Goal: Task Accomplishment & Management: Manage account settings

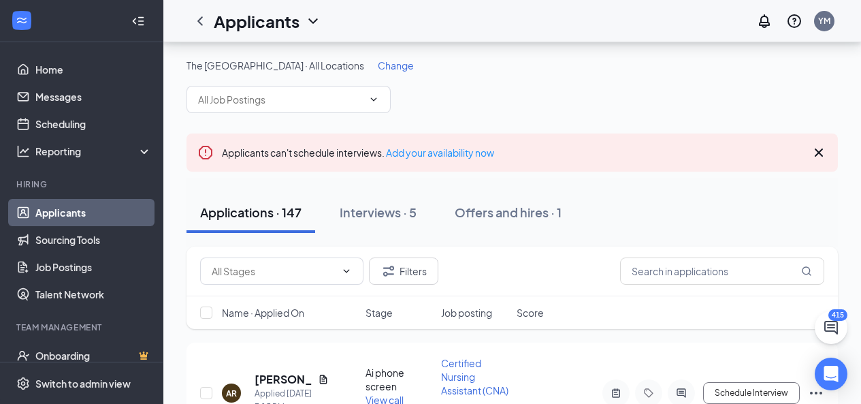
scroll to position [114, 0]
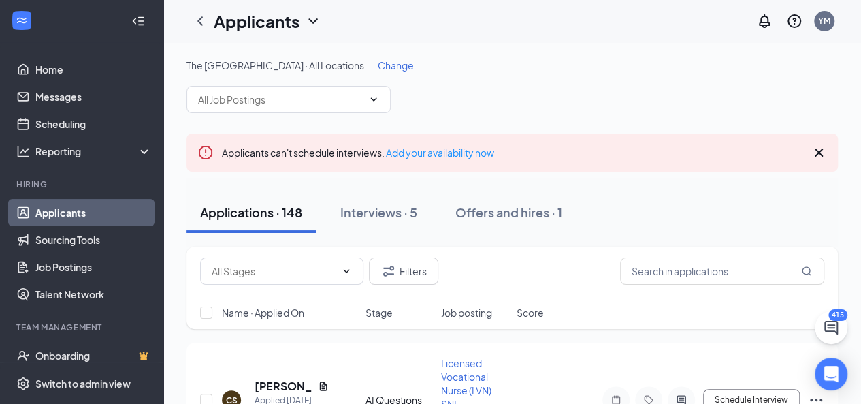
click at [818, 152] on icon "Cross" at bounding box center [819, 152] width 8 height 8
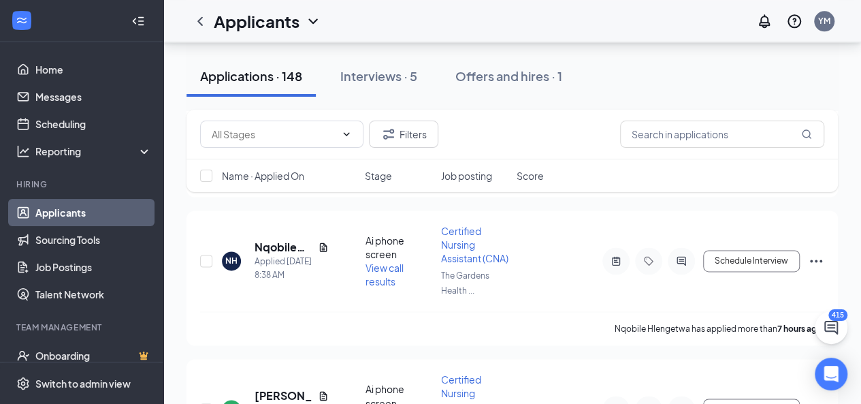
scroll to position [896, 0]
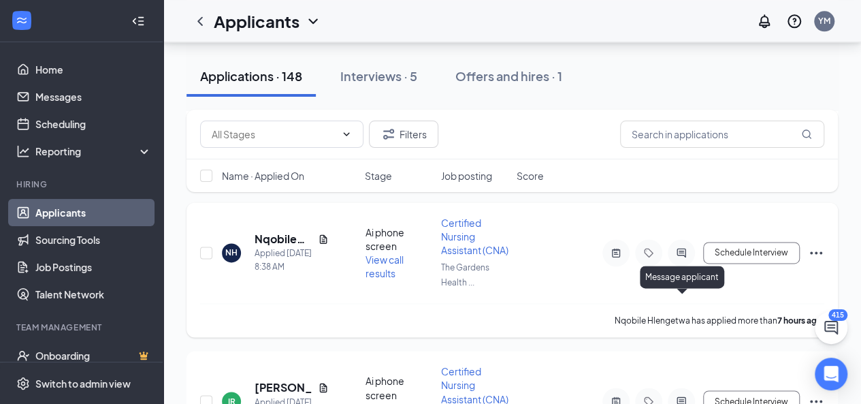
click at [681, 257] on icon "ActiveChat" at bounding box center [681, 252] width 9 height 9
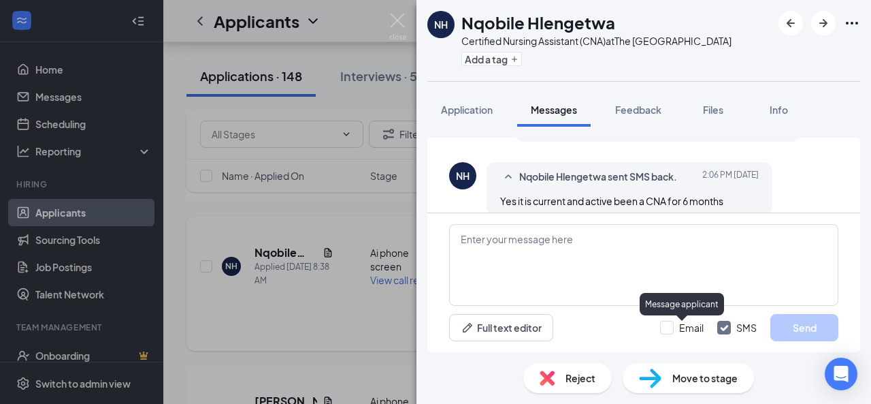
scroll to position [716, 0]
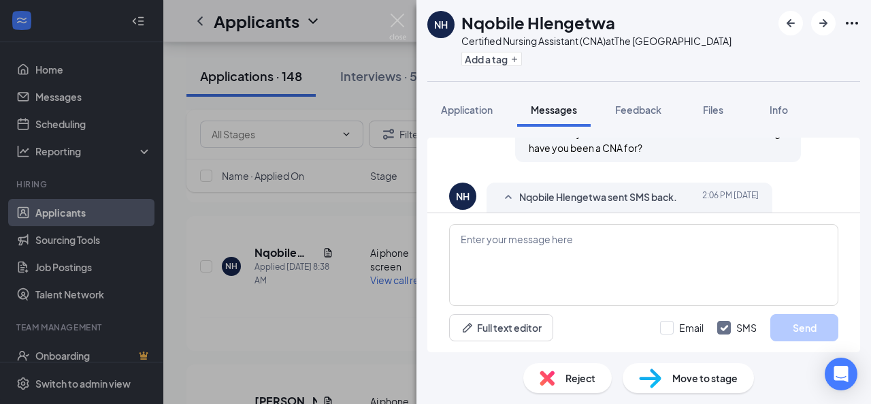
scroll to position [716, 0]
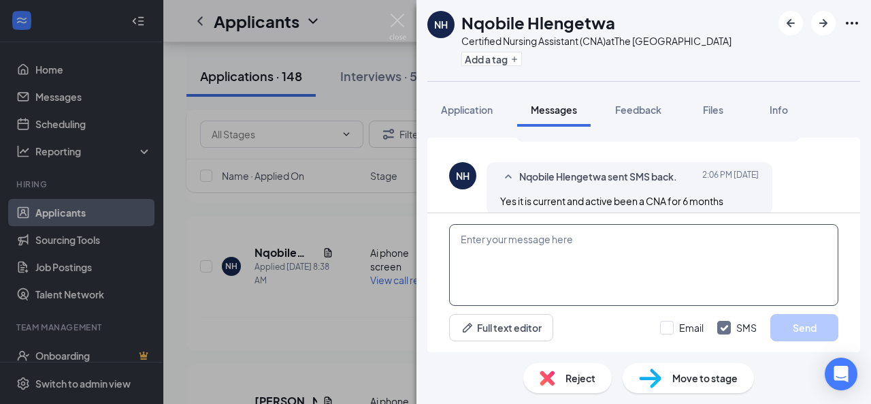
click at [704, 251] on textarea at bounding box center [643, 265] width 389 height 82
type textarea "Great! What shifts were you looking for?"
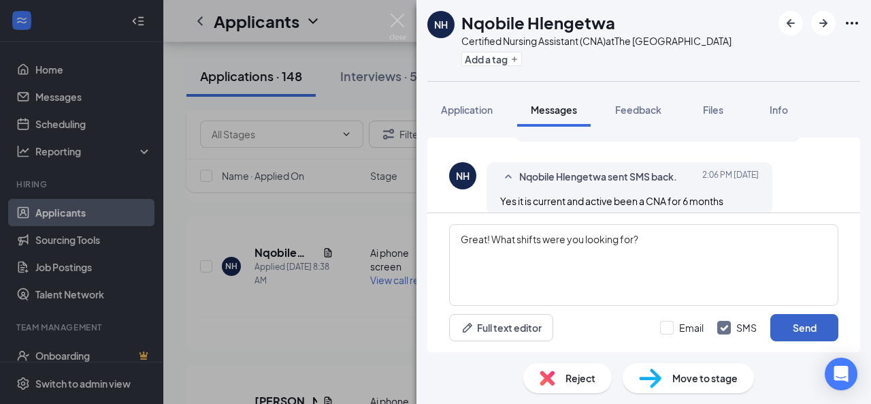
click at [810, 327] on button "Send" at bounding box center [805, 327] width 68 height 27
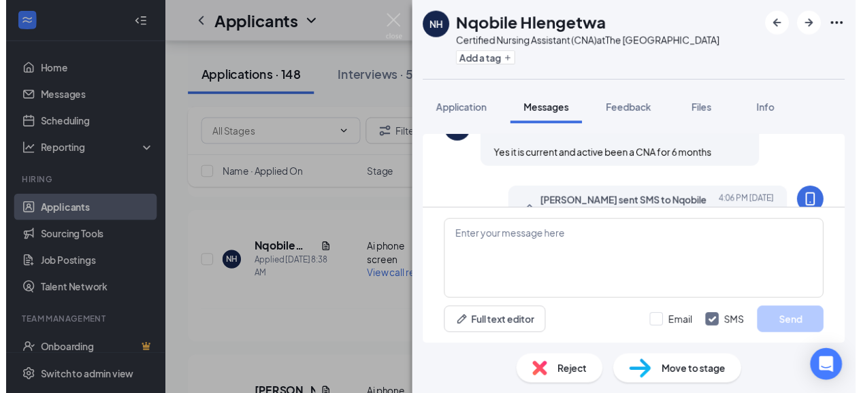
scroll to position [803, 0]
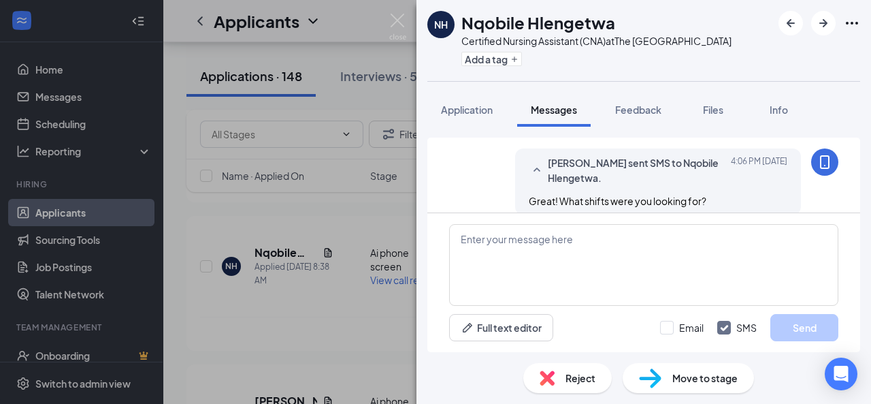
click at [383, 238] on div "NH Nqobile Hlengetwa Certified Nursing Assistant (CNA) at The Gardens Health Ca…" at bounding box center [435, 202] width 871 height 404
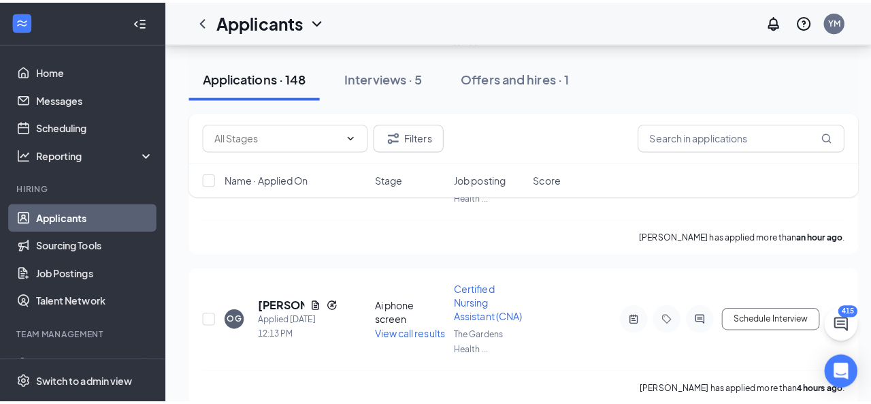
scroll to position [381, 0]
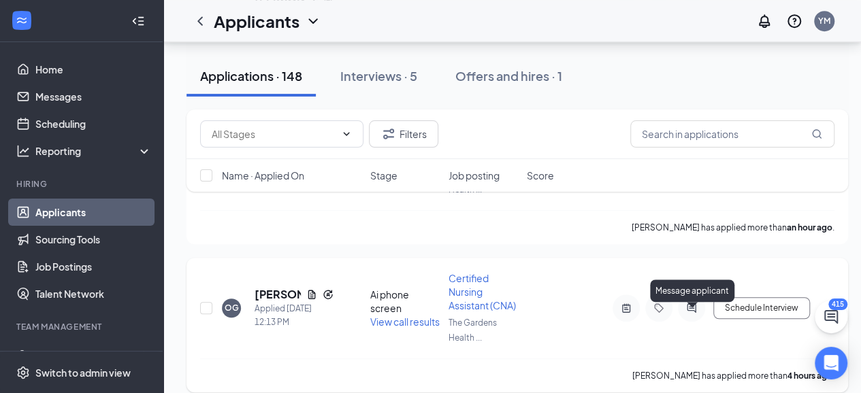
click at [694, 312] on icon "ActiveChat" at bounding box center [691, 308] width 9 height 9
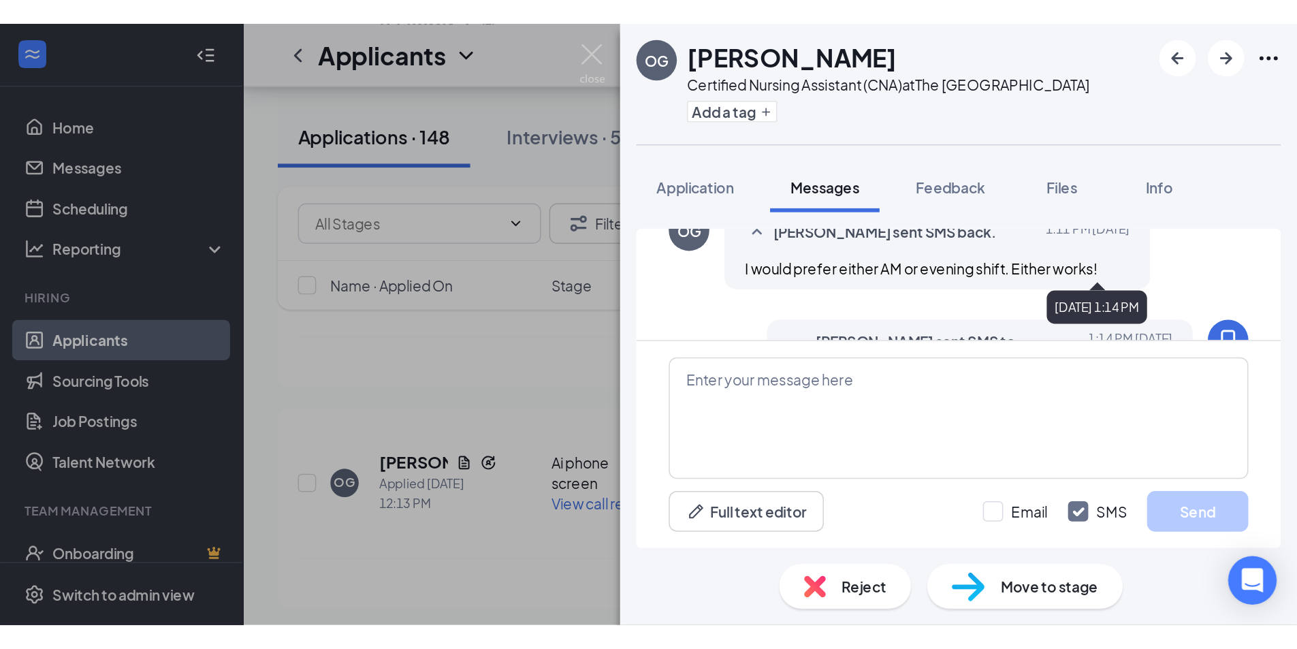
scroll to position [893, 0]
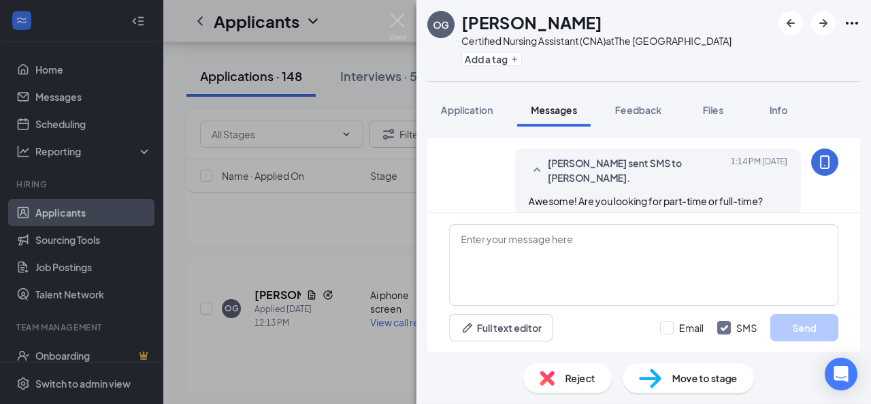
click at [381, 200] on div "OG olivia galutza Certified Nursing Assistant (CNA) at The Gardens Health Care …" at bounding box center [435, 202] width 871 height 404
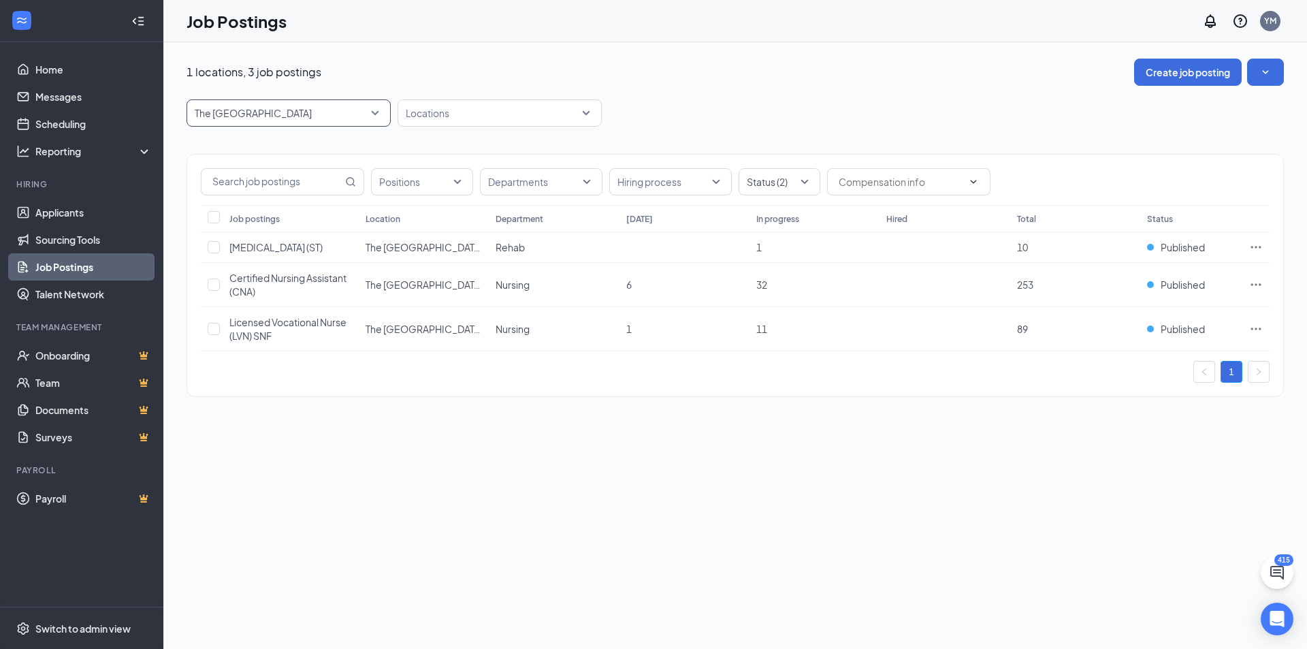
click at [351, 118] on span "The Gardens Health Care Center" at bounding box center [283, 113] width 176 height 14
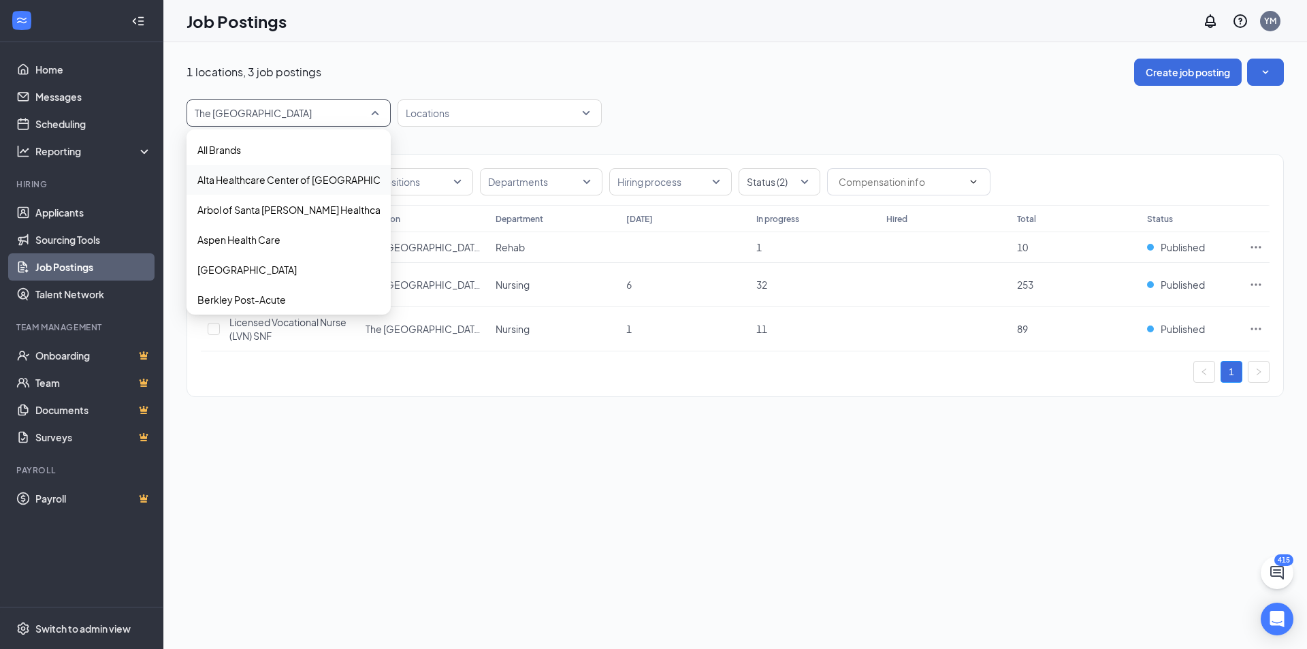
click at [257, 184] on p "Alta Healthcare Center of Camarillo" at bounding box center [304, 180] width 214 height 14
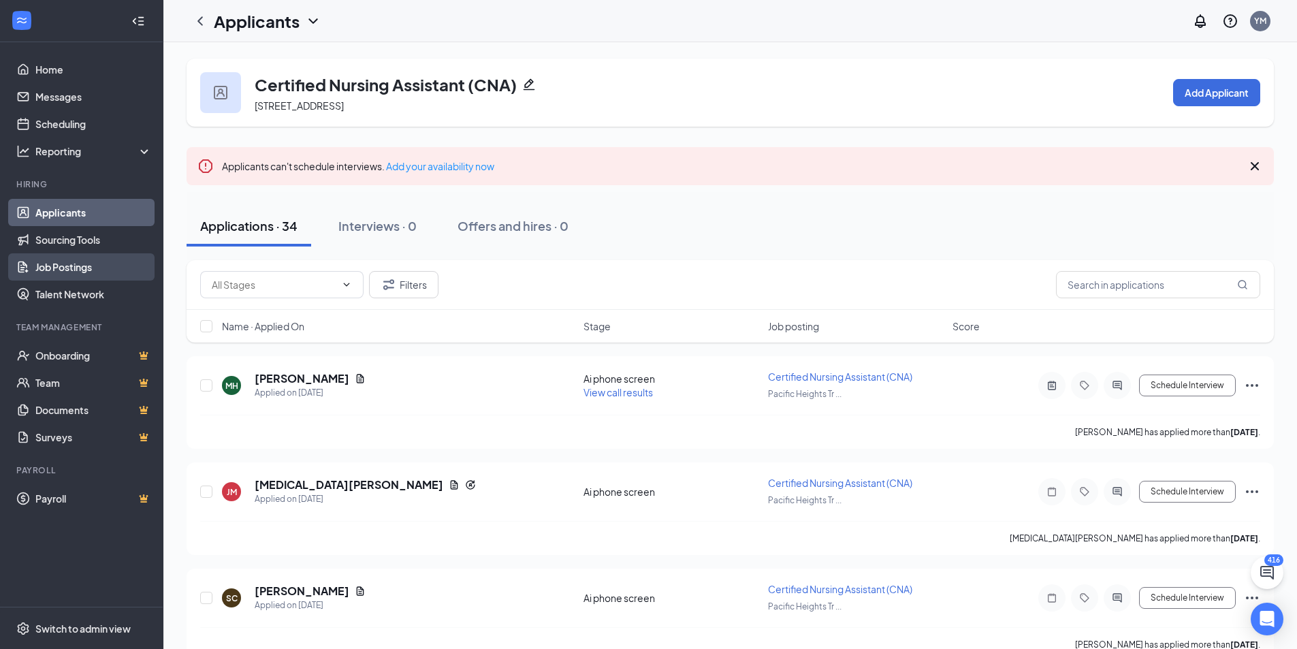
click at [46, 272] on link "Job Postings" at bounding box center [93, 266] width 116 height 27
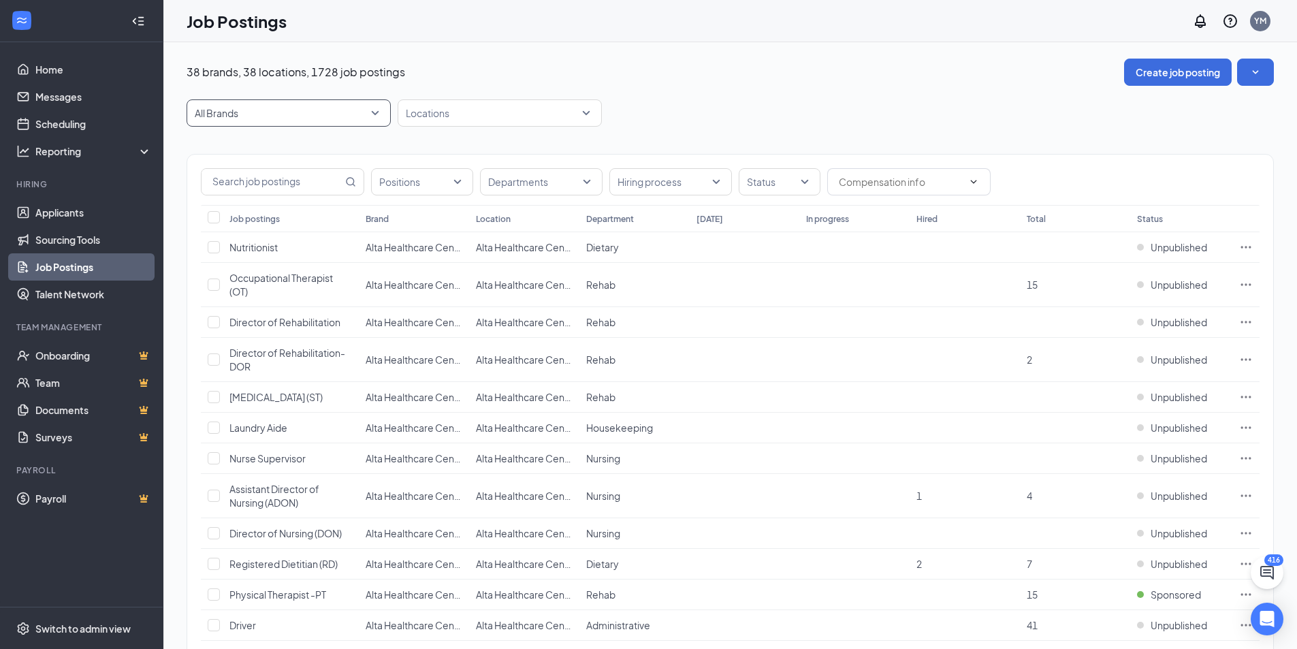
click at [340, 111] on span "All Brands" at bounding box center [283, 113] width 176 height 14
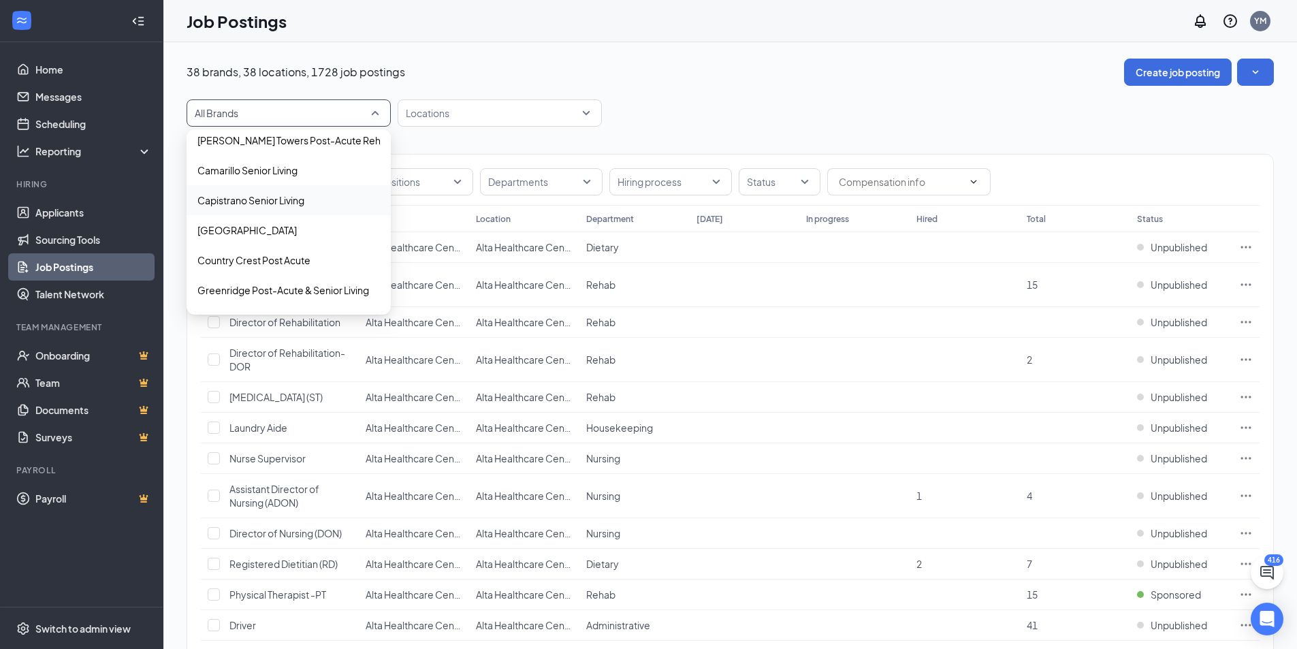
scroll to position [204, 0]
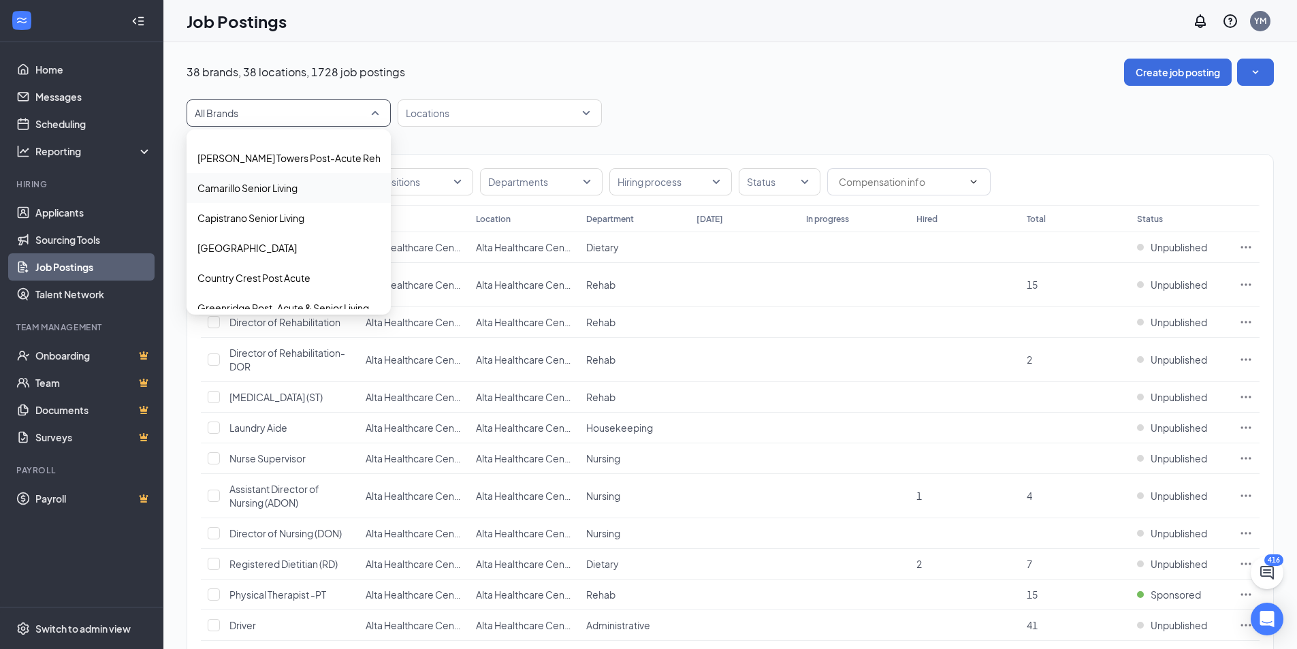
click at [252, 190] on p "Camarillo Senior Living" at bounding box center [247, 188] width 100 height 14
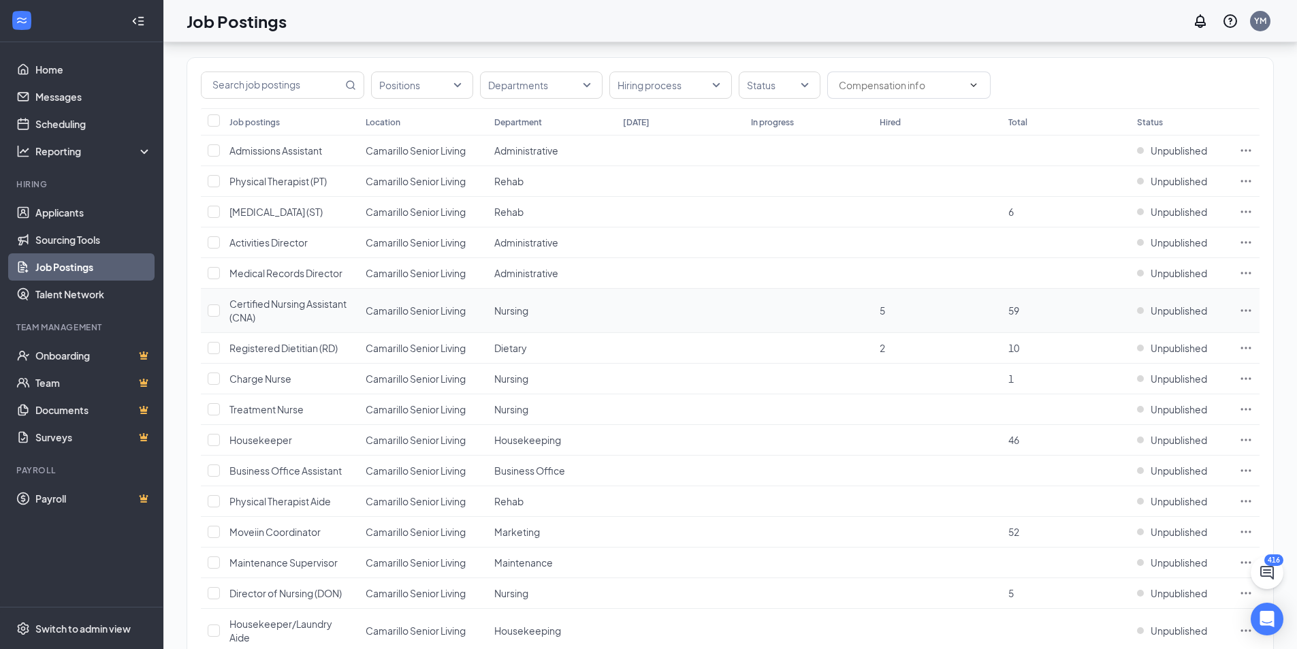
scroll to position [136, 0]
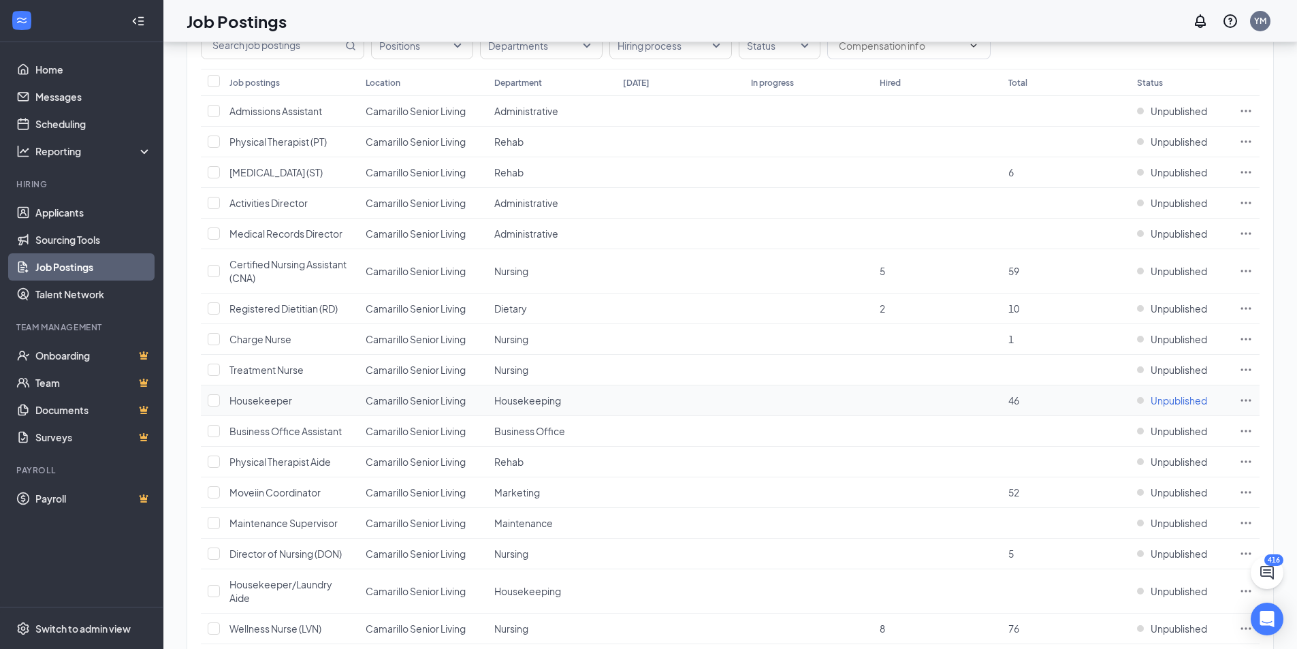
click at [1176, 403] on span "Unpublished" at bounding box center [1178, 400] width 56 height 14
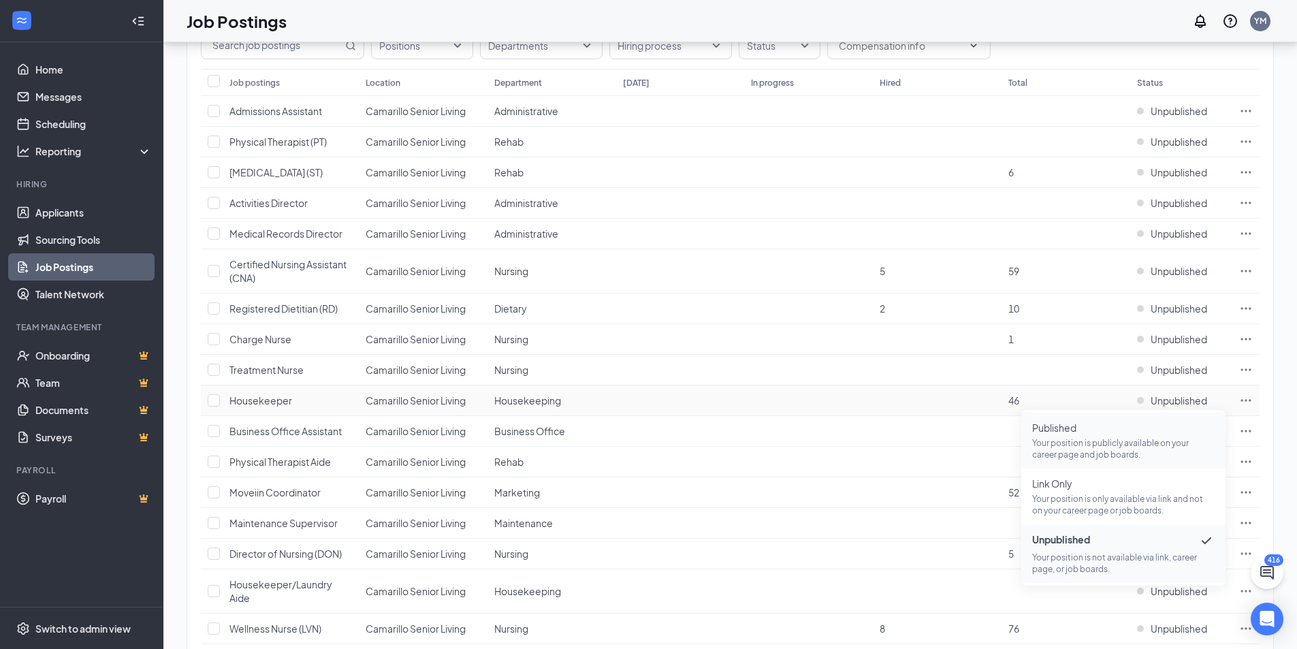
drag, startPoint x: 1120, startPoint y: 445, endPoint x: 1114, endPoint y: 438, distance: 10.1
click at [1120, 445] on p "Your position is publicly available on your career page and job boards." at bounding box center [1123, 448] width 182 height 23
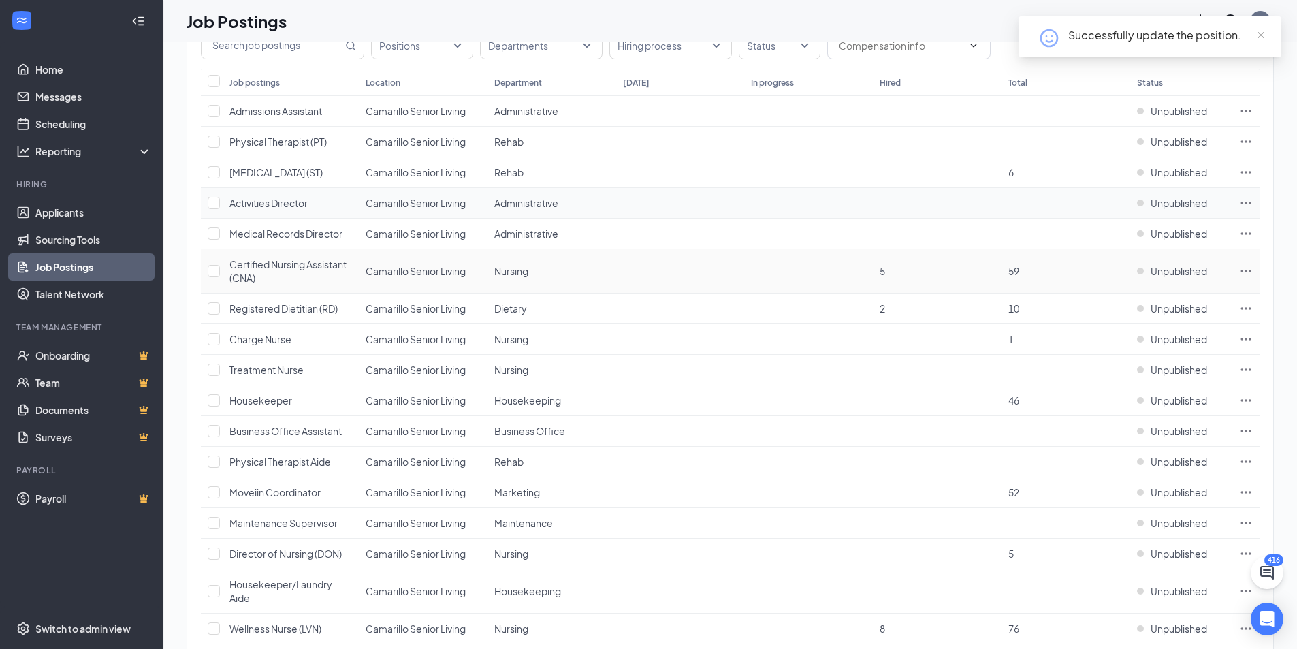
scroll to position [0, 0]
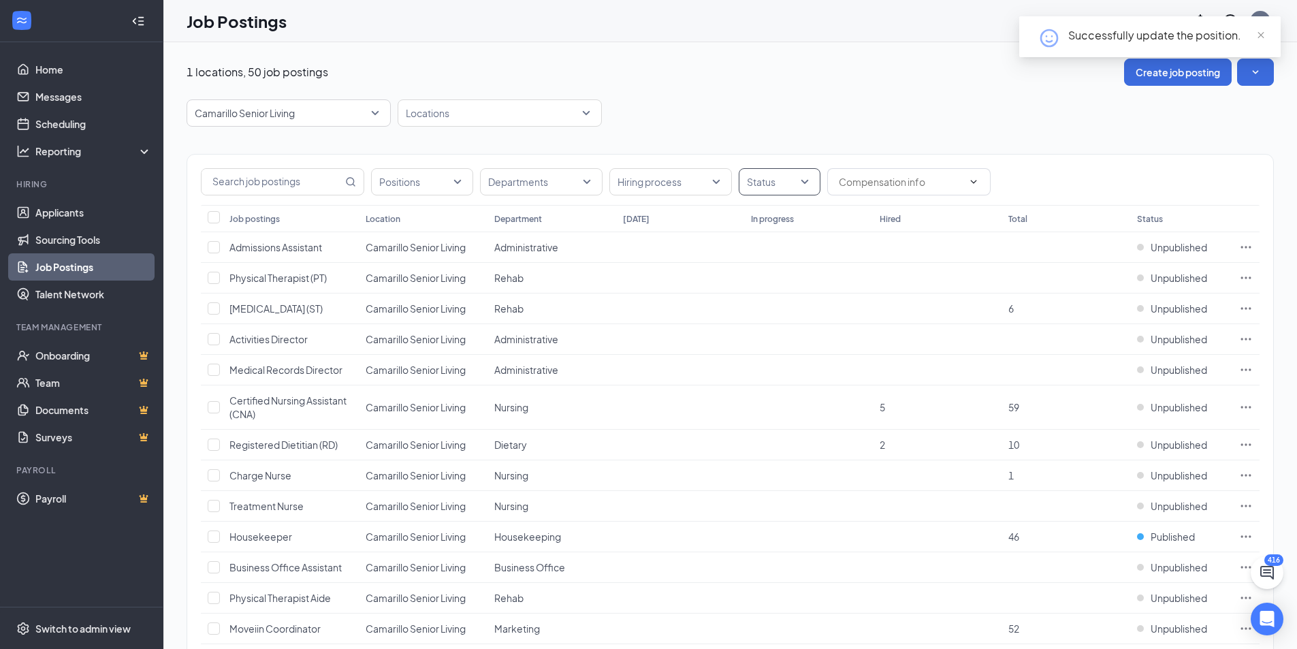
click at [779, 168] on div "Positions Departments Hiring process Status" at bounding box center [730, 180] width 1086 height 50
click at [797, 191] on div at bounding box center [772, 182] width 61 height 22
drag, startPoint x: 809, startPoint y: 251, endPoint x: 809, endPoint y: 259, distance: 8.2
click at [809, 251] on span "Published" at bounding box center [791, 250] width 44 height 12
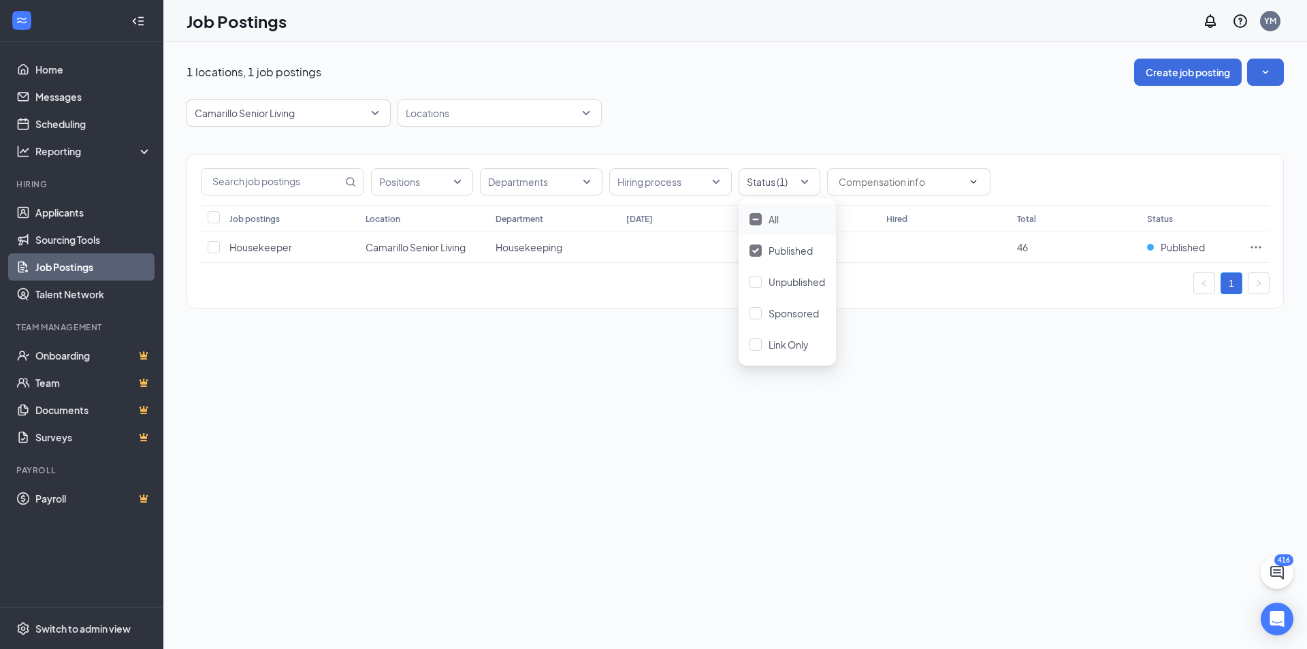
click at [848, 120] on div "Camarillo Senior Living 21158 8446 8448 All Brands Alta Healthcare Center of Ca…" at bounding box center [735, 112] width 1097 height 27
click at [1259, 242] on icon "Ellipses" at bounding box center [1256, 247] width 14 height 14
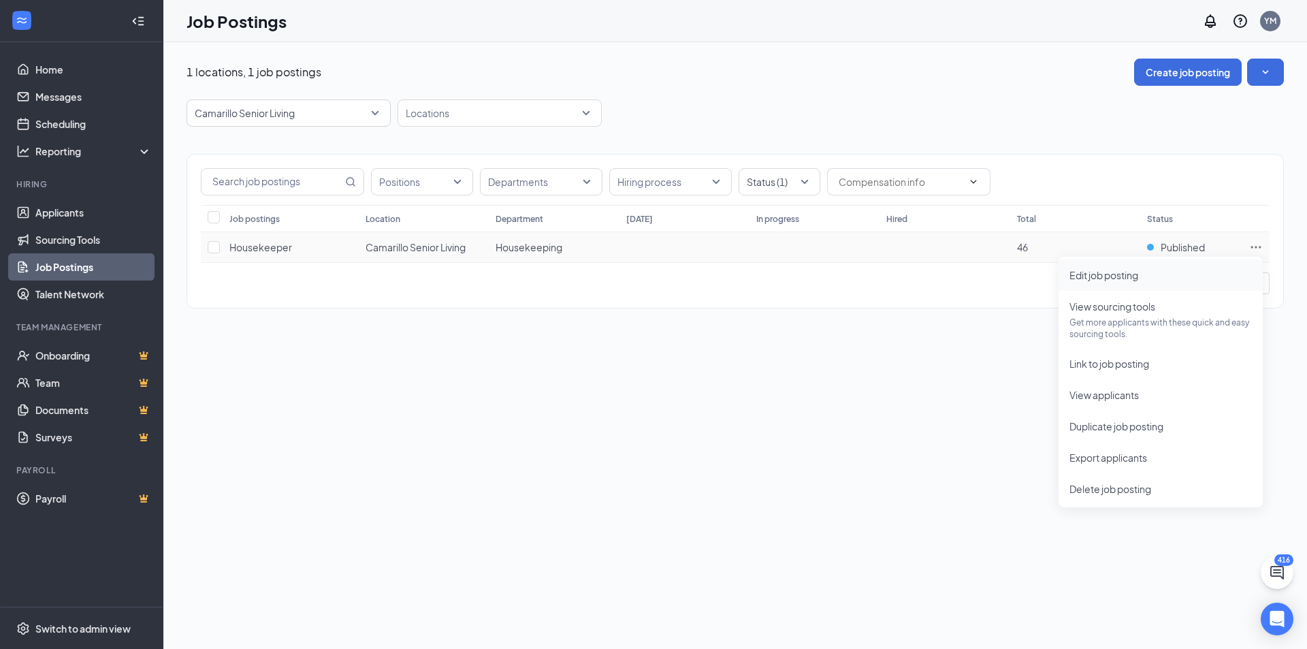
click at [1135, 278] on span "Edit job posting" at bounding box center [1103, 275] width 69 height 12
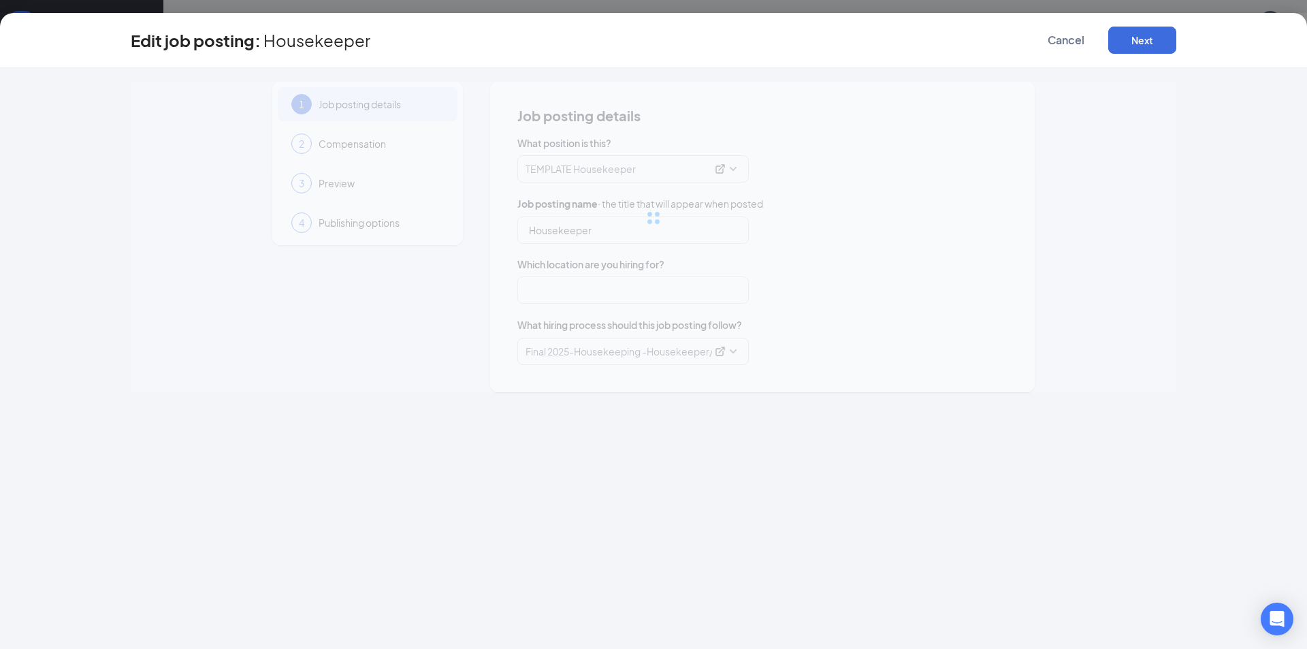
type input "Housekeeper"
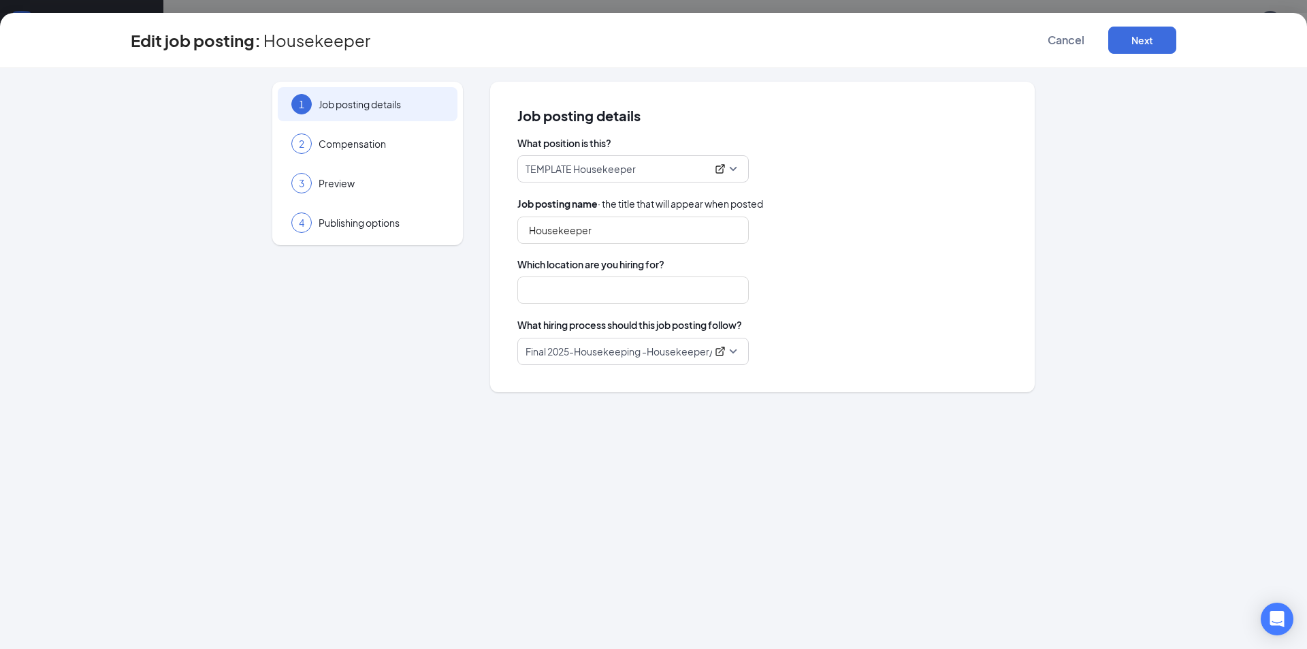
type input "Camarillo Senior Living"
click at [394, 156] on div "2 Compensation" at bounding box center [368, 144] width 180 height 34
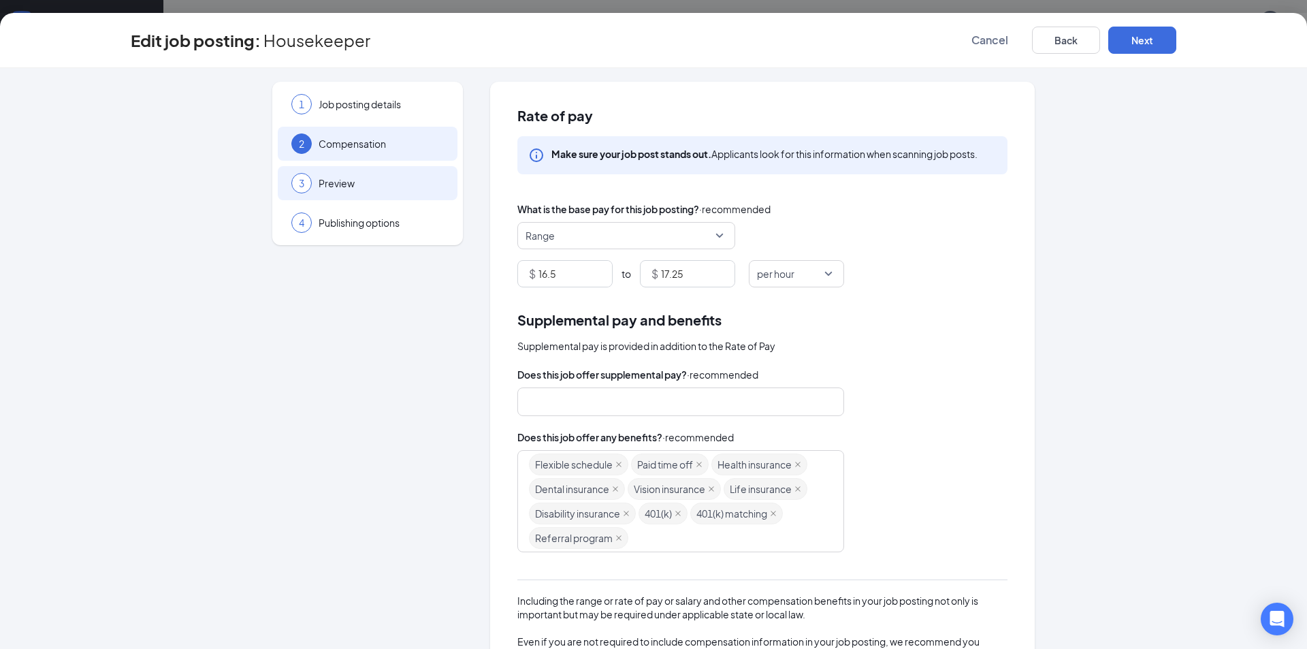
click at [395, 176] on span "Preview" at bounding box center [381, 183] width 125 height 14
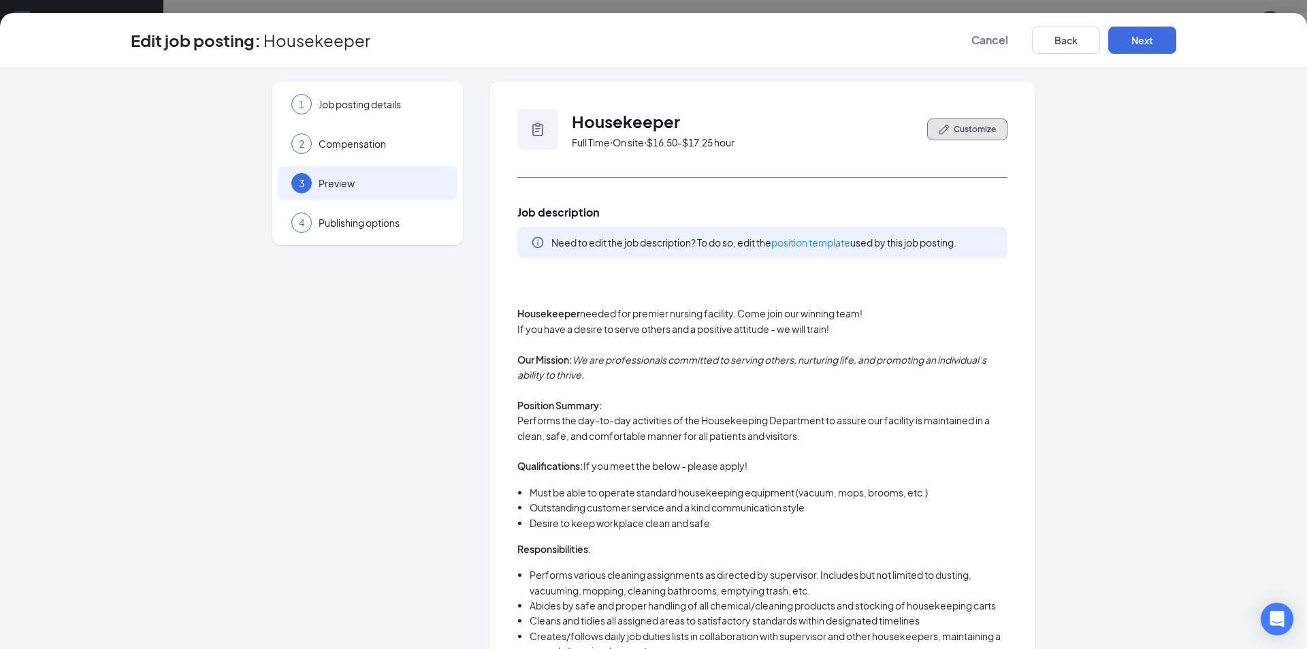
click at [960, 133] on span "Customize" at bounding box center [975, 129] width 42 height 12
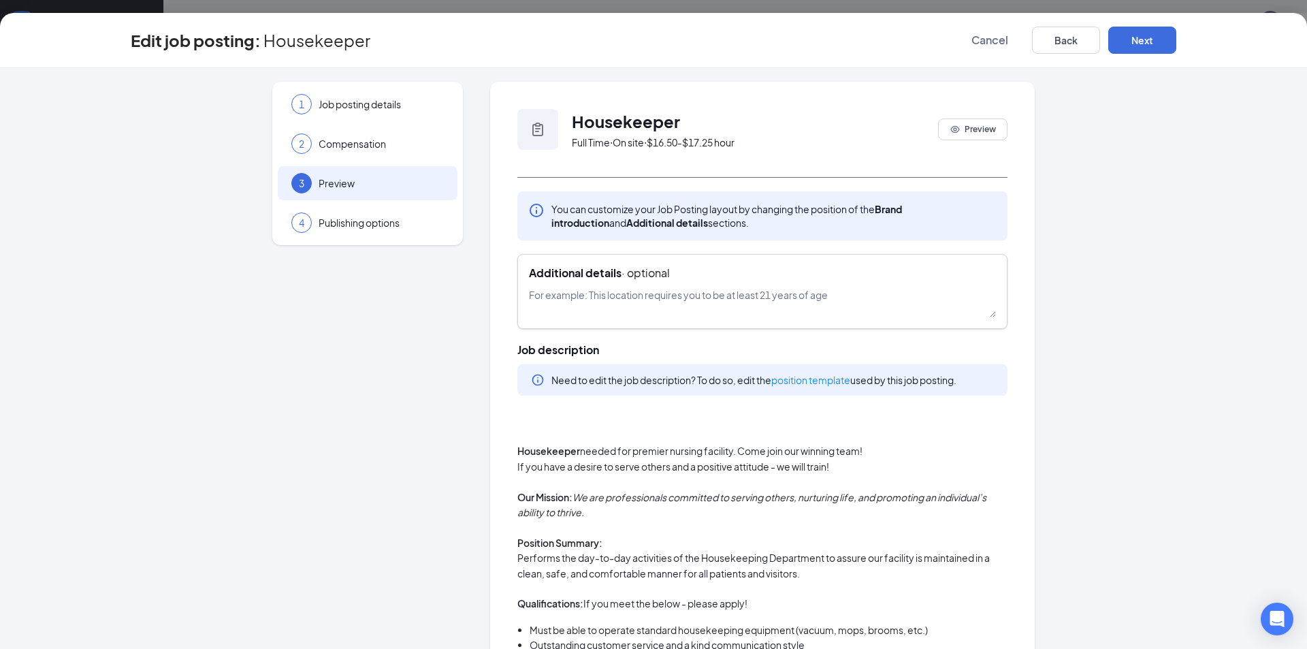
drag, startPoint x: 655, startPoint y: 294, endPoint x: 653, endPoint y: 307, distance: 13.1
click at [656, 300] on textarea at bounding box center [762, 302] width 467 height 30
type textarea "***Part-Time and Full-Time***"
click at [1141, 39] on button "Next" at bounding box center [1142, 40] width 68 height 27
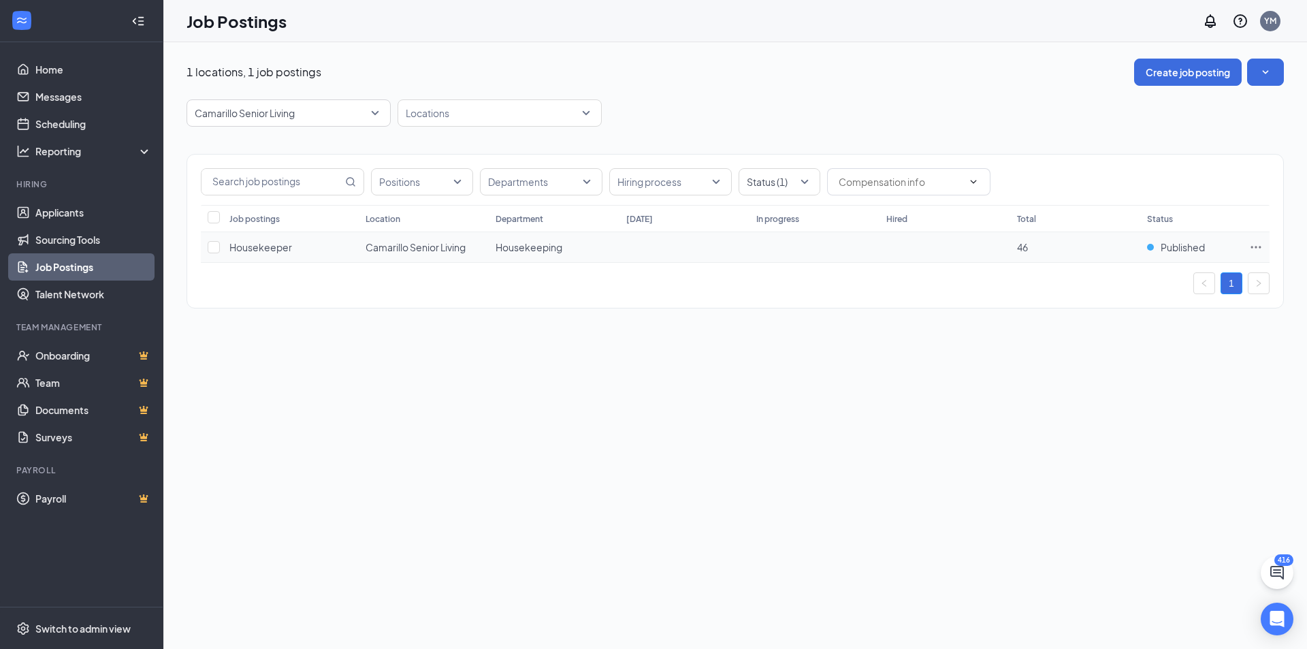
click at [274, 249] on span "Housekeeper" at bounding box center [260, 247] width 63 height 12
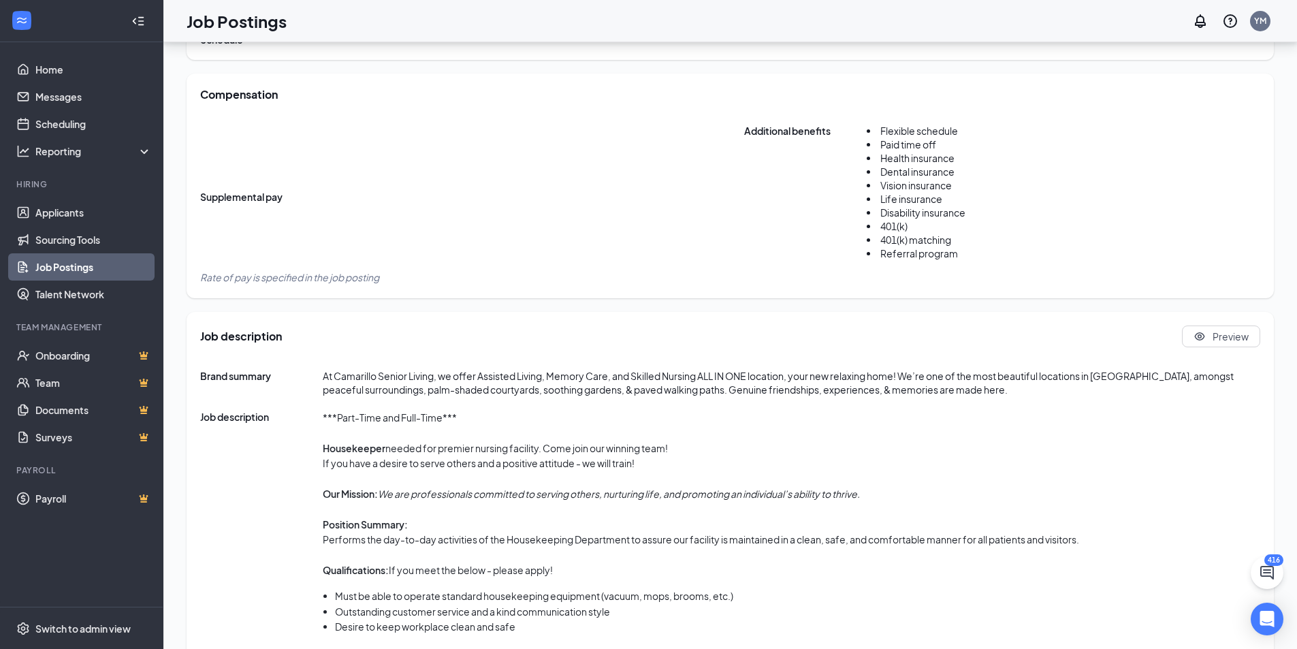
scroll to position [681, 0]
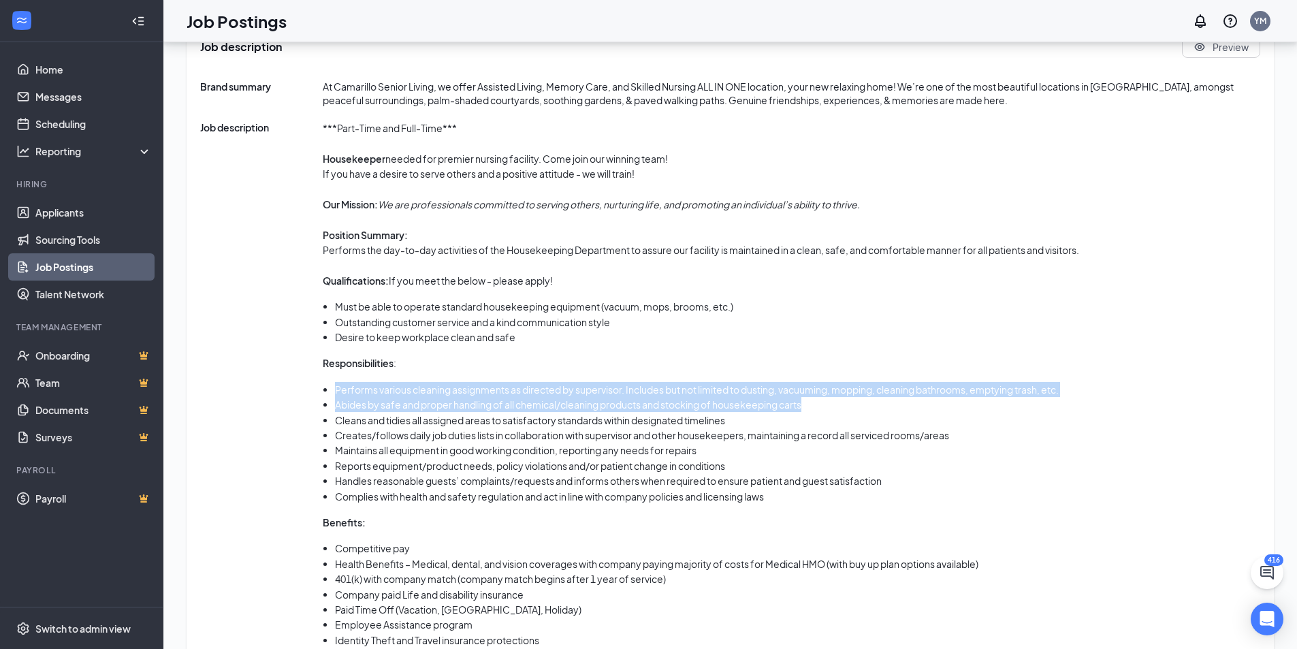
drag, startPoint x: 333, startPoint y: 391, endPoint x: 969, endPoint y: 410, distance: 636.1
click at [969, 410] on ul "Performs various cleaning assignments as directed by supervisor. Includes but n…" at bounding box center [701, 443] width 756 height 122
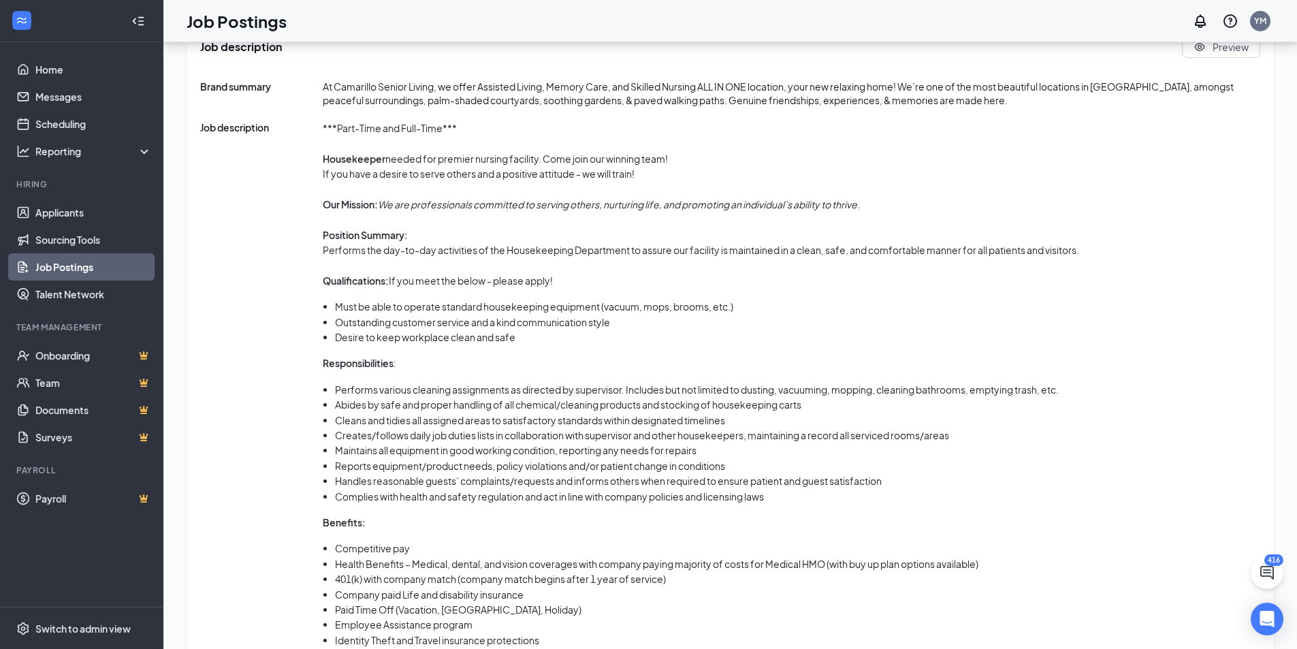
drag, startPoint x: 567, startPoint y: 459, endPoint x: 332, endPoint y: 472, distance: 235.2
click at [332, 472] on ul "Performs various cleaning assignments as directed by supervisor. Includes but n…" at bounding box center [701, 443] width 756 height 122
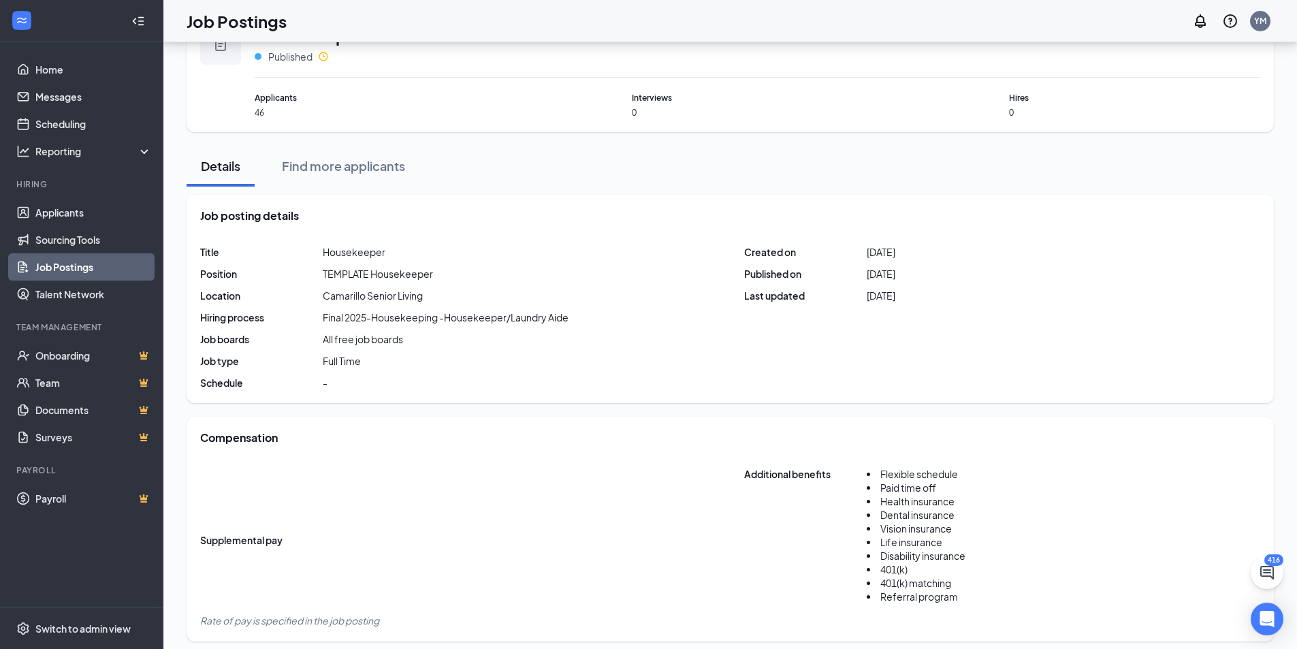
scroll to position [17, 0]
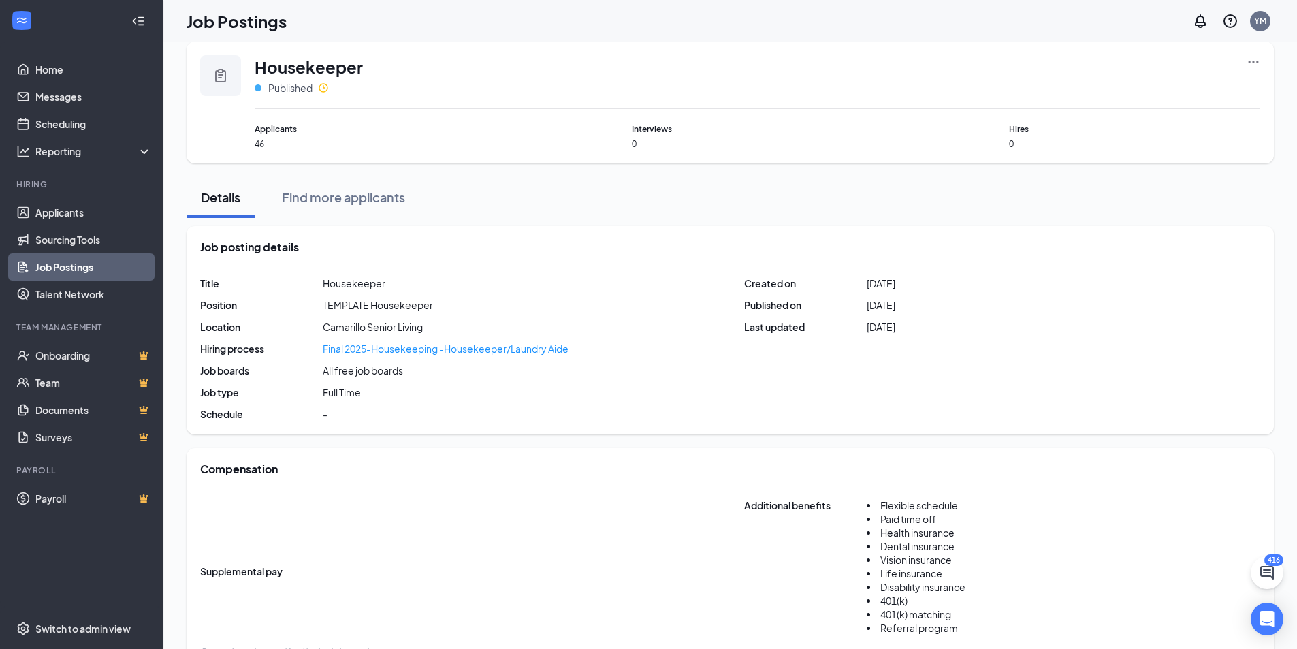
click at [382, 351] on div "Final 2025-Housekeeping -Housekeeper/Laundry Aide" at bounding box center [446, 349] width 246 height 14
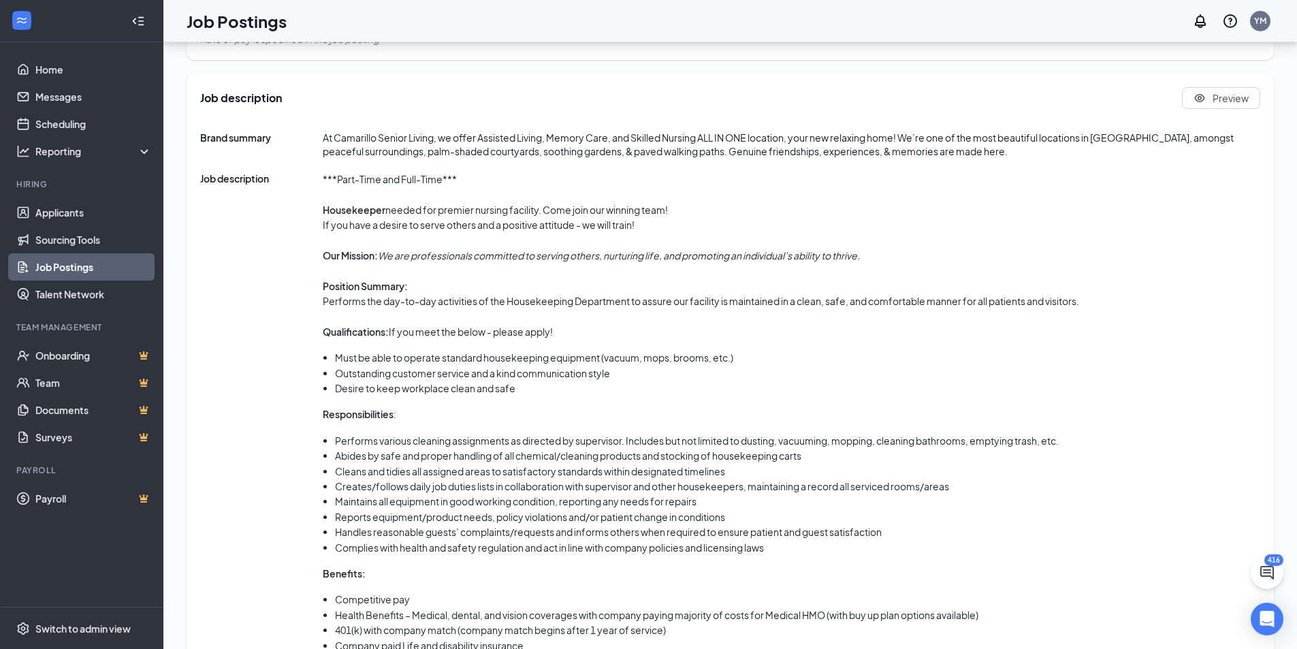
scroll to position [562, 0]
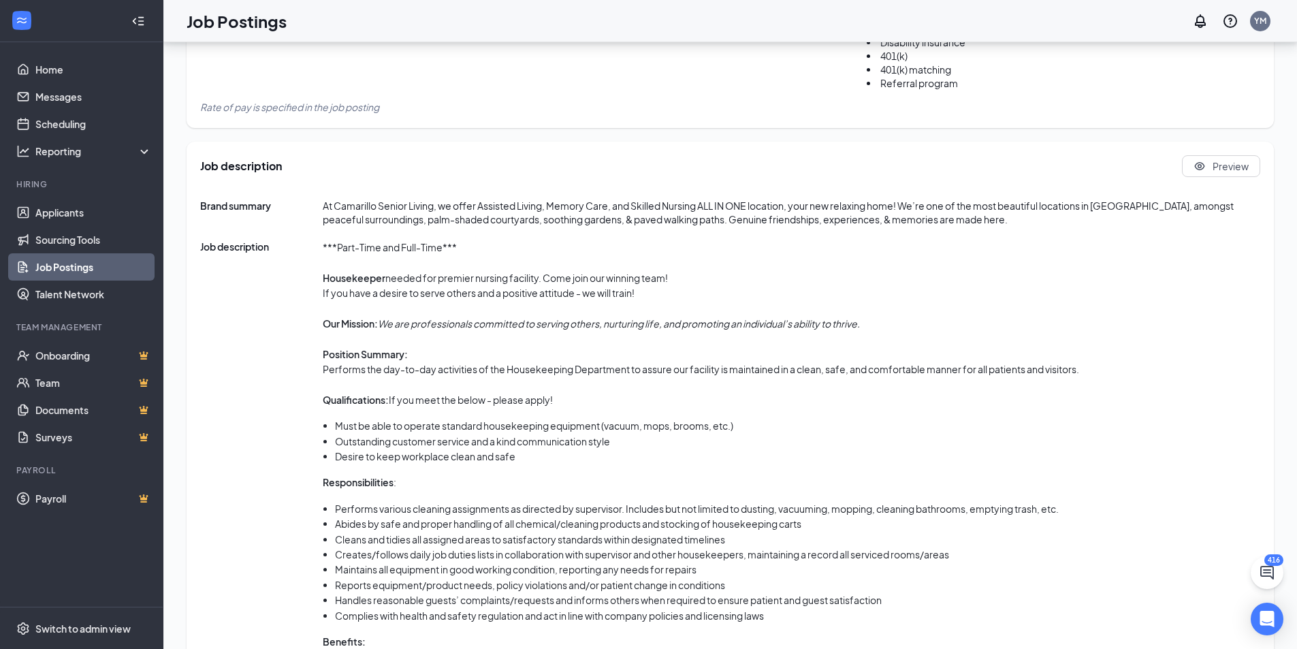
click at [907, 438] on li "Outstanding customer service and a kind communication style" at bounding box center [707, 441] width 744 height 15
click at [649, 587] on li "Reports equipment/product needs, policy violations and/or patient change in con…" at bounding box center [707, 584] width 744 height 15
click at [649, 578] on li "Reports equipment/product needs, policy violations and/or patient change in con…" at bounding box center [707, 584] width 744 height 15
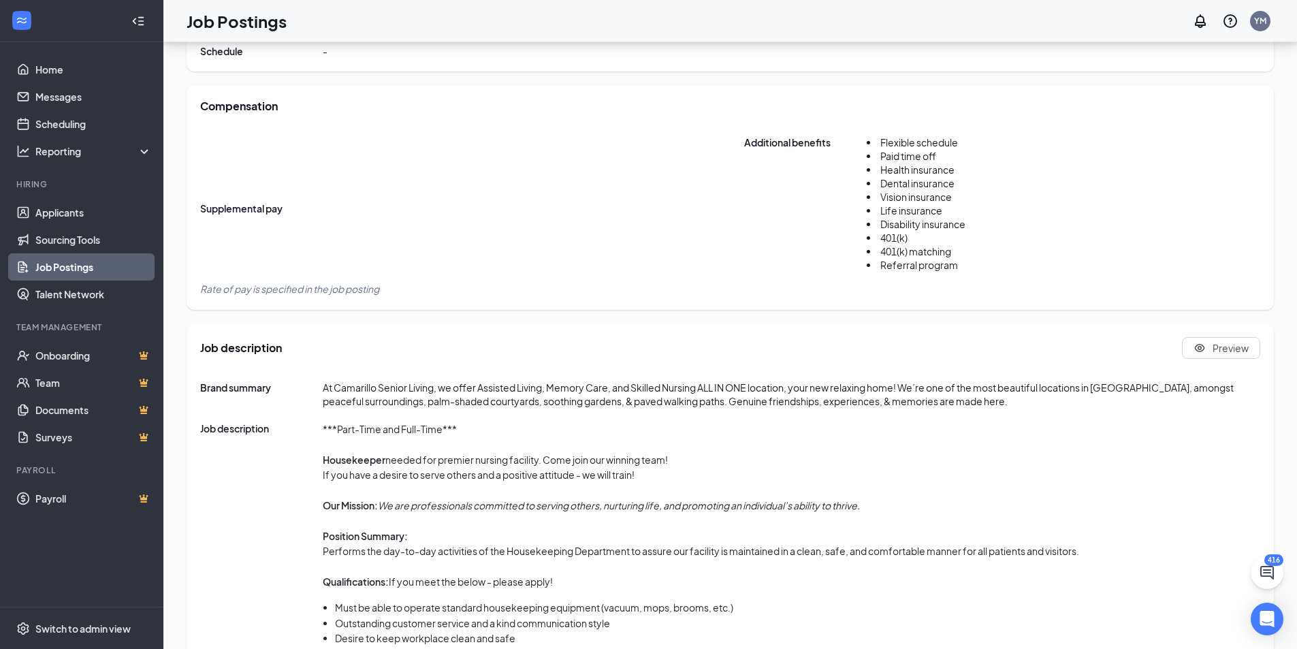
scroll to position [357, 0]
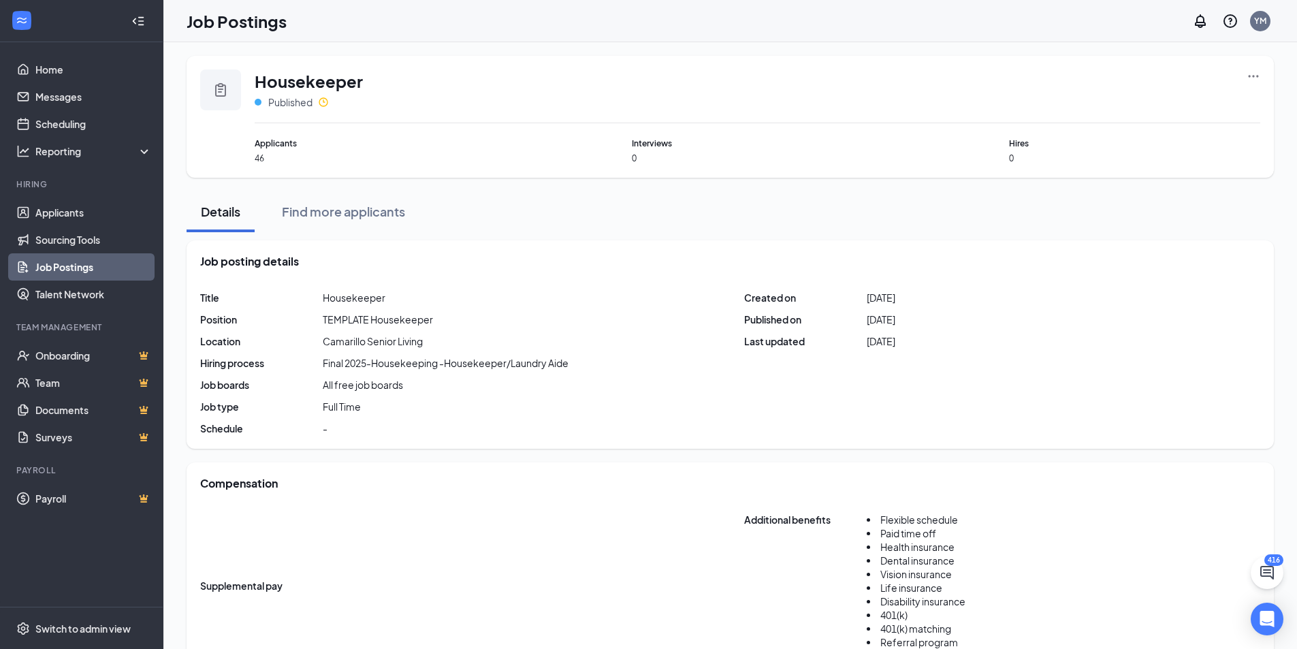
scroll to position [0, 0]
click at [102, 208] on link "Applicants" at bounding box center [93, 212] width 116 height 27
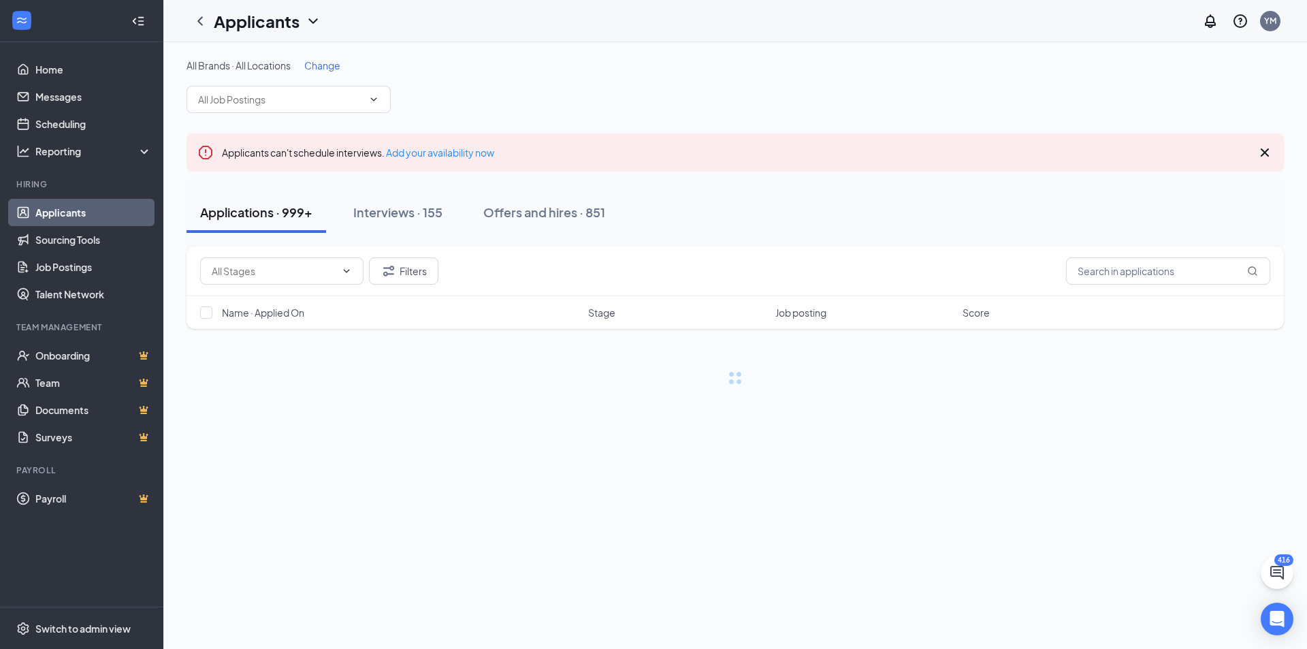
click at [324, 64] on span "Change" at bounding box center [322, 65] width 36 height 12
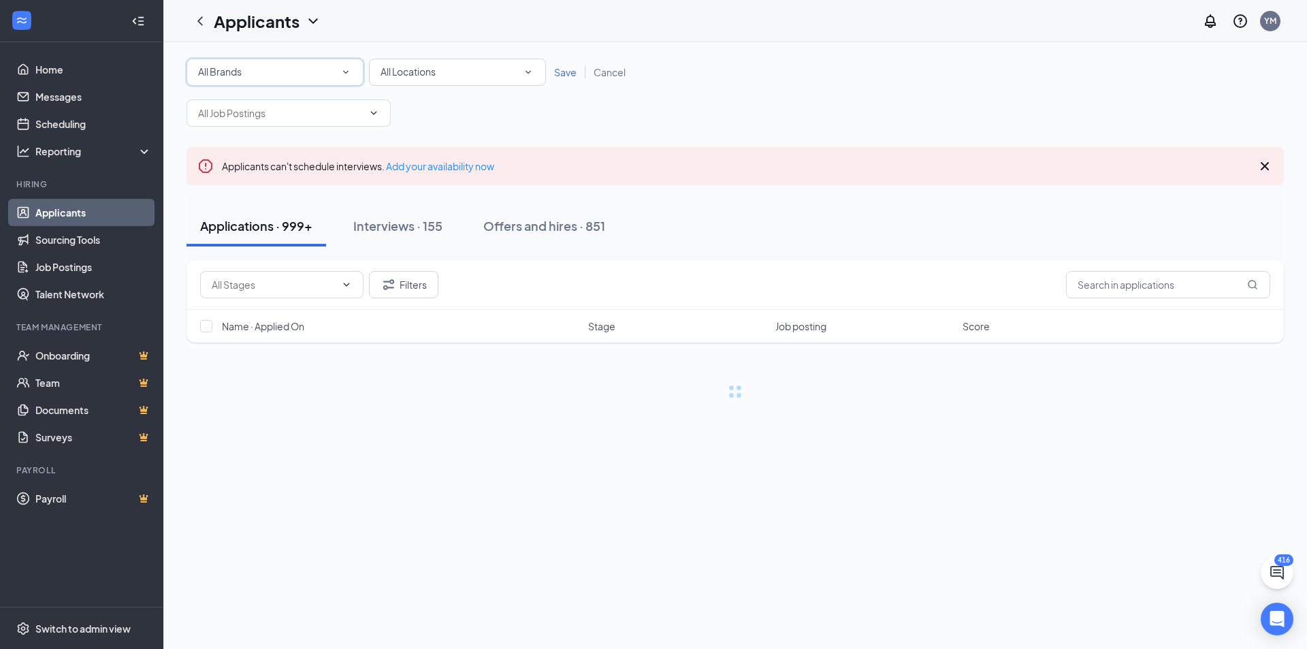
click at [268, 66] on div "All Brands" at bounding box center [275, 72] width 154 height 16
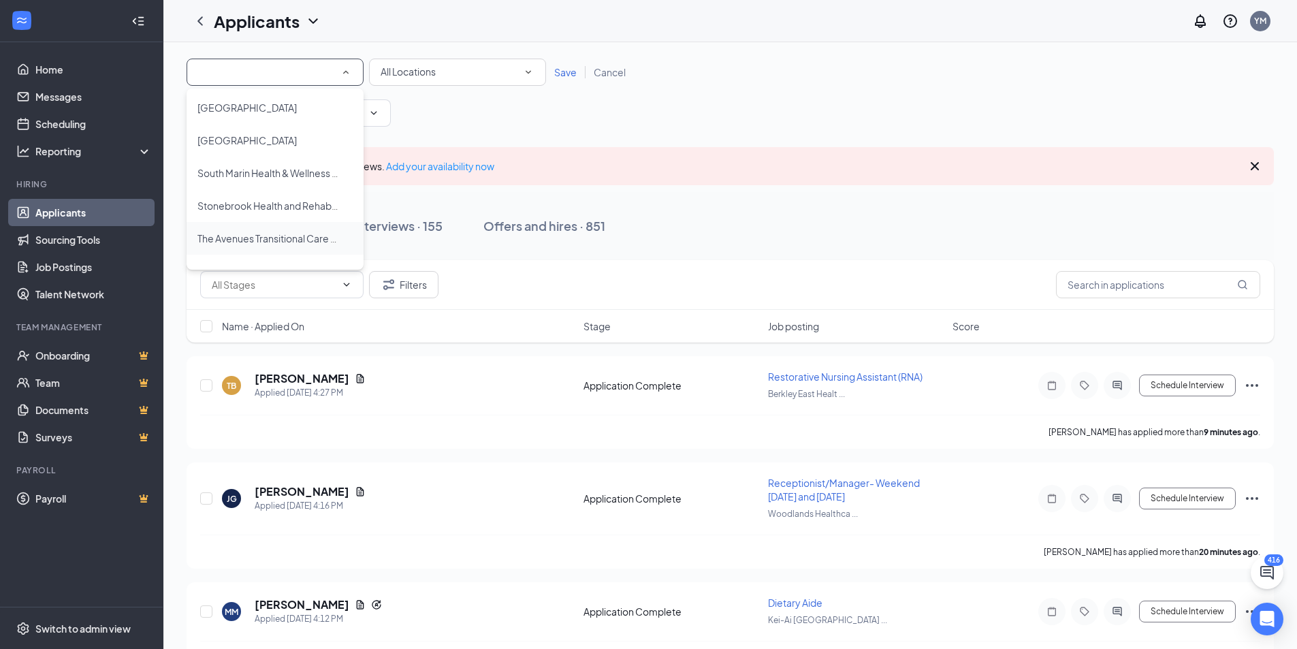
scroll to position [953, 0]
click at [254, 172] on span "The Gardens Health Care Center" at bounding box center [255, 170] width 117 height 12
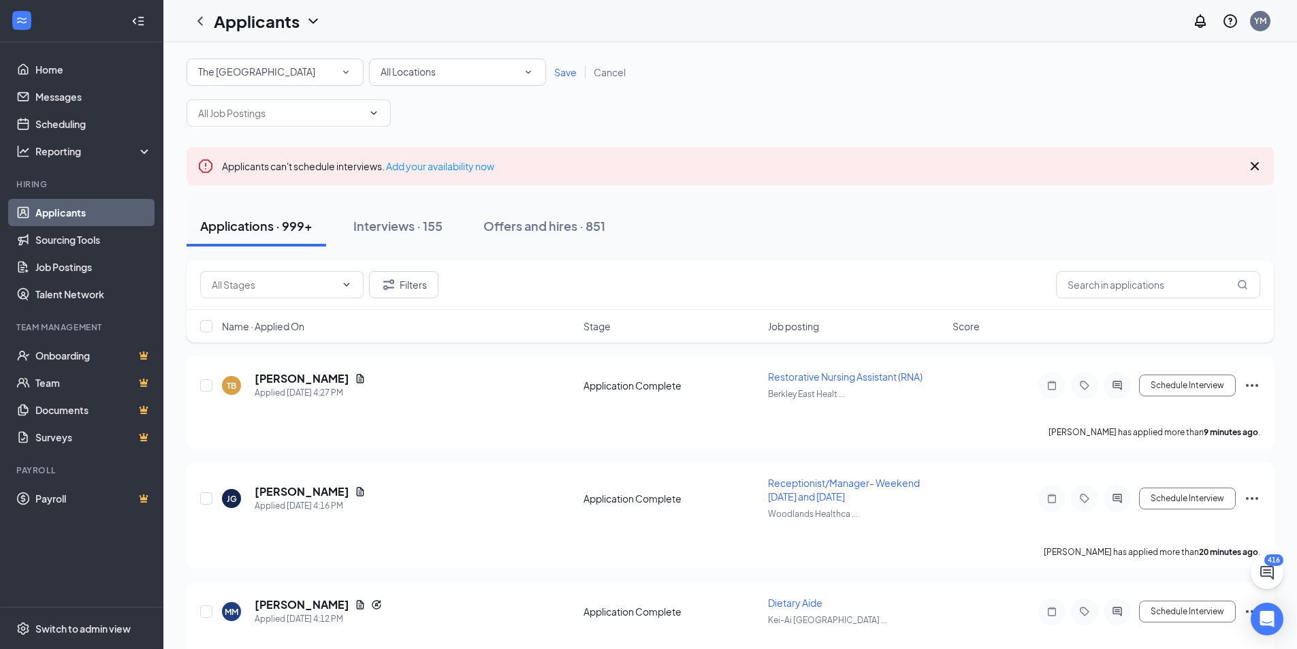
click at [563, 76] on span "Save" at bounding box center [565, 72] width 22 height 12
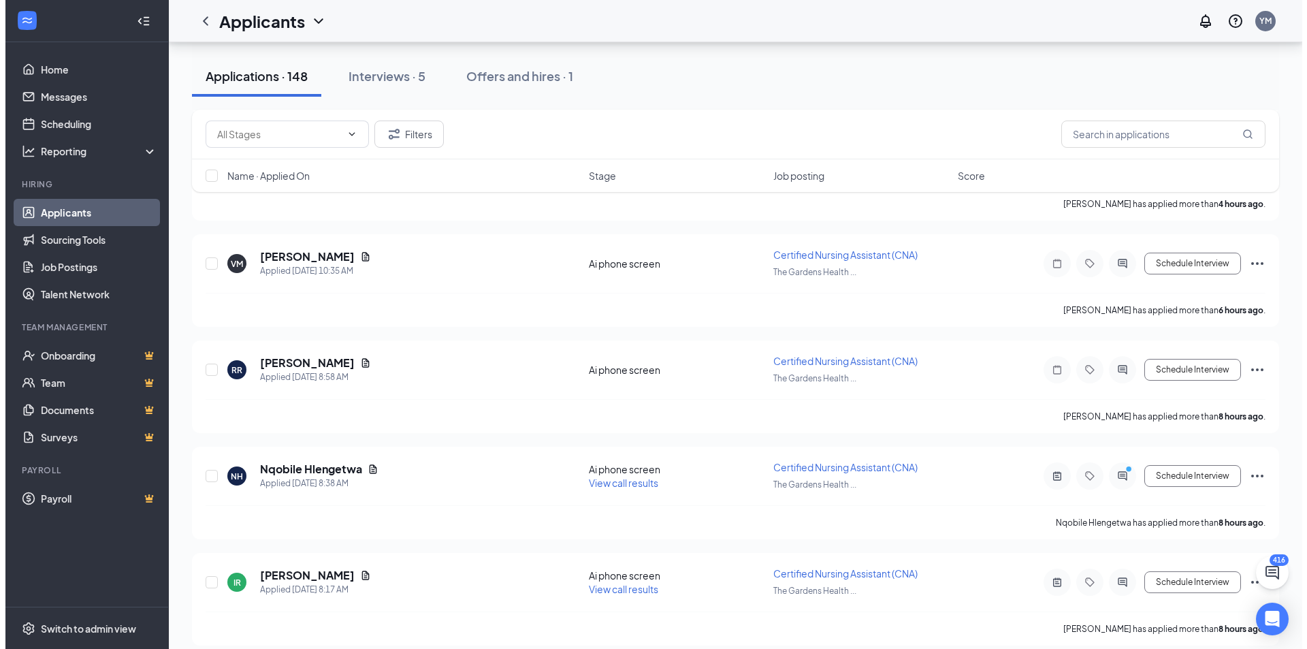
scroll to position [545, 0]
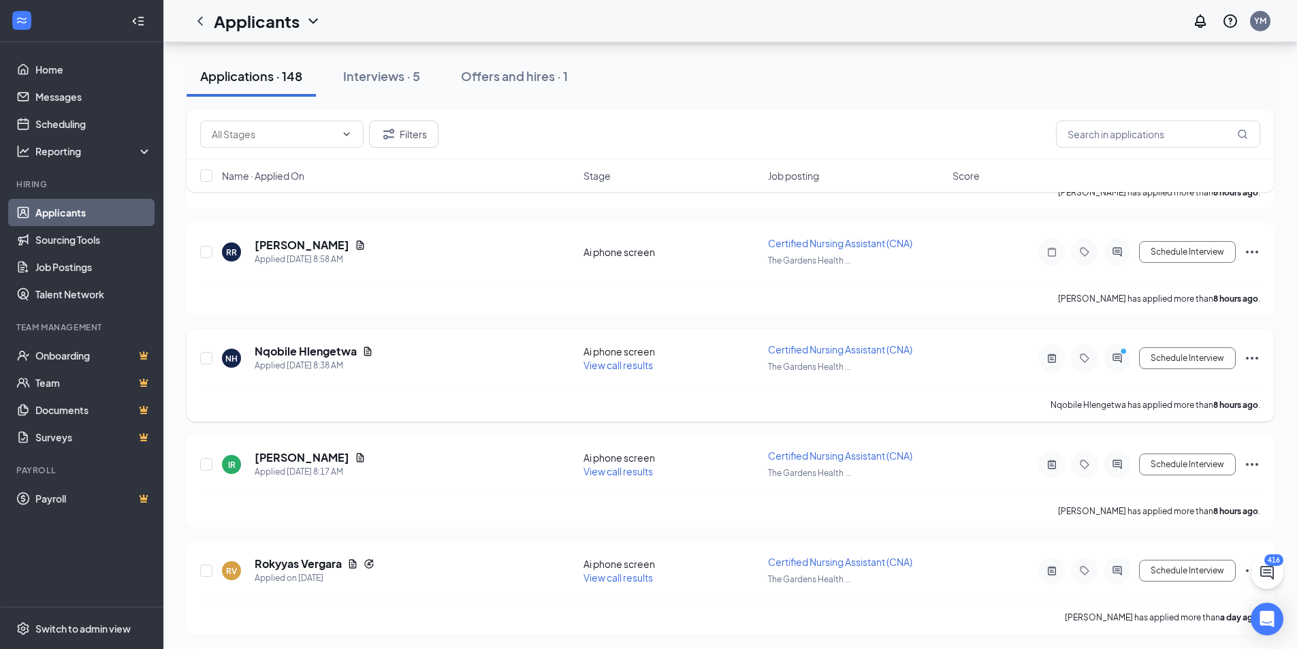
click at [1114, 364] on div at bounding box center [1116, 357] width 27 height 27
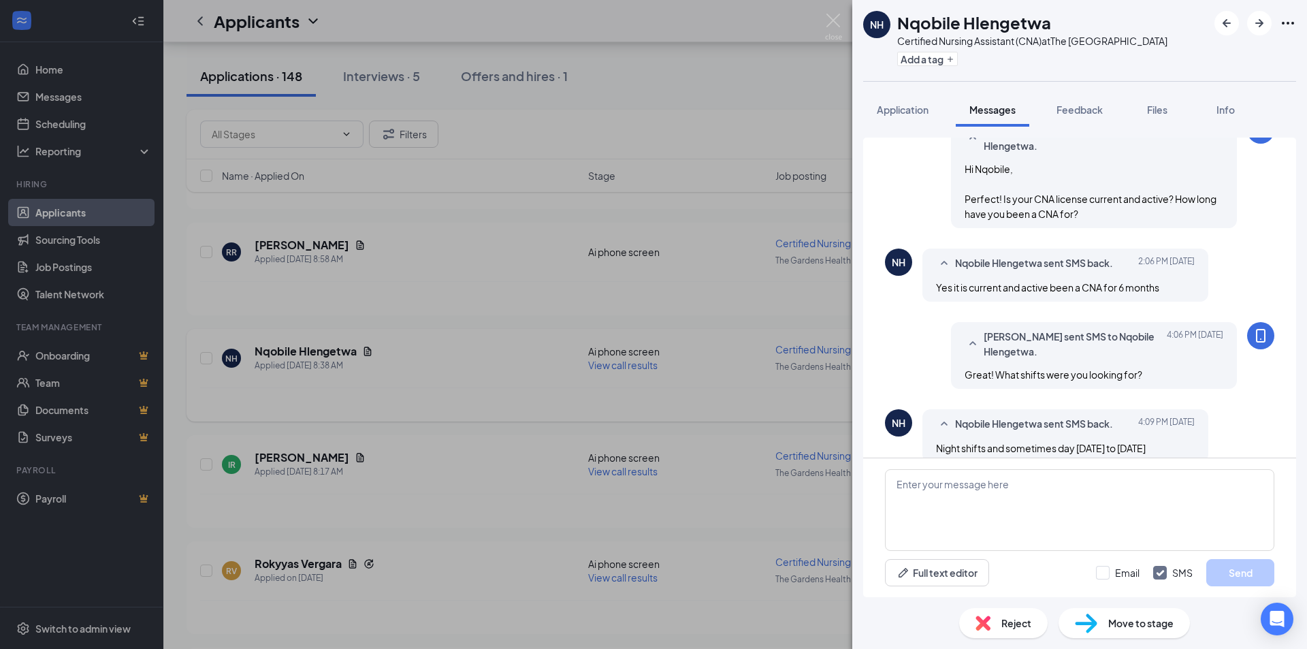
scroll to position [677, 0]
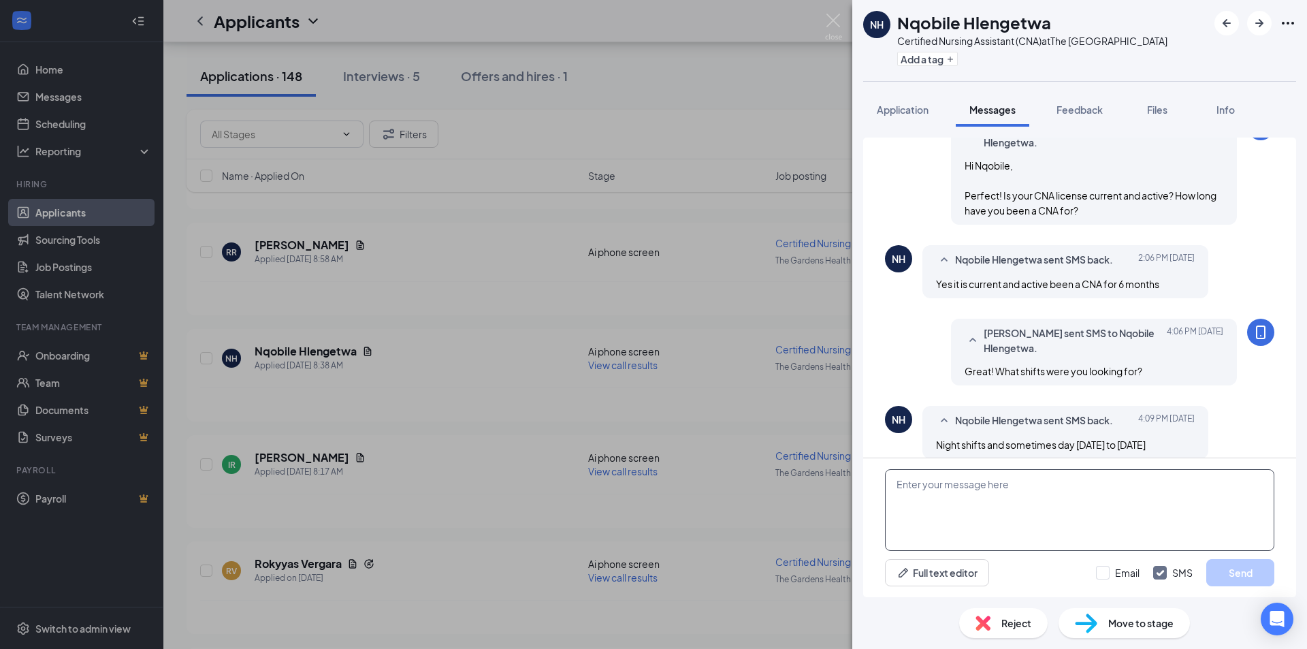
click at [1013, 490] on textarea at bounding box center [1079, 510] width 389 height 82
type textarea "Awesome! Are you looking for part-time or full-time?"
click at [1240, 574] on button "Send" at bounding box center [1240, 572] width 68 height 27
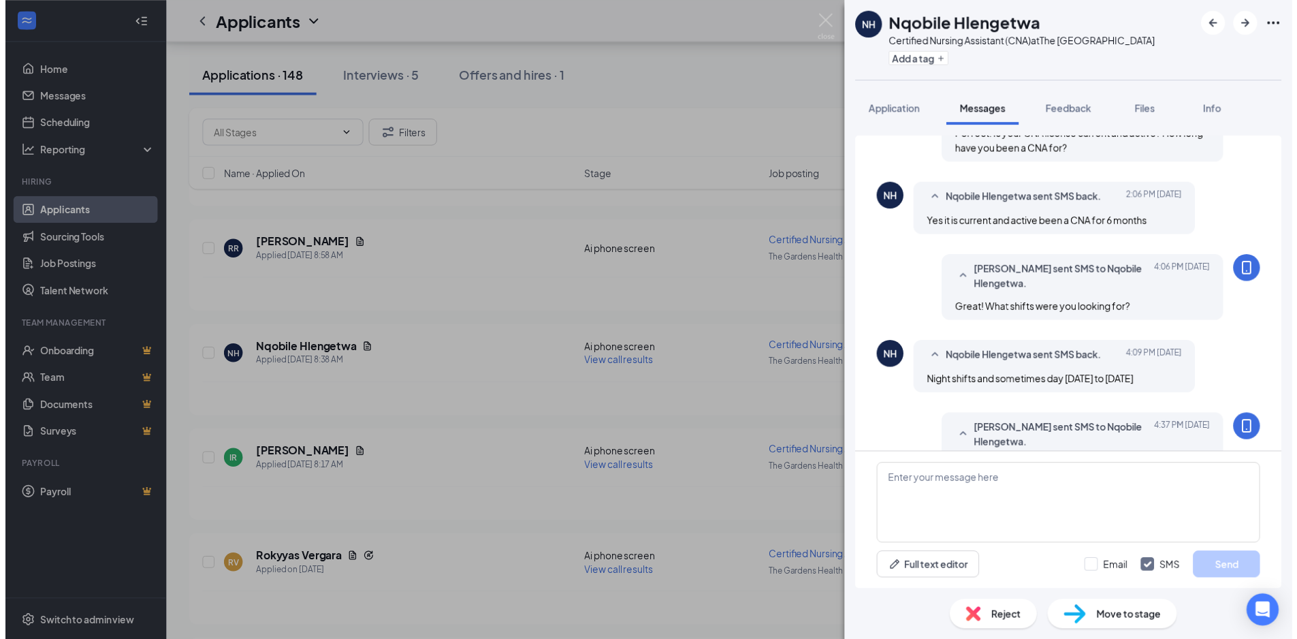
scroll to position [764, 0]
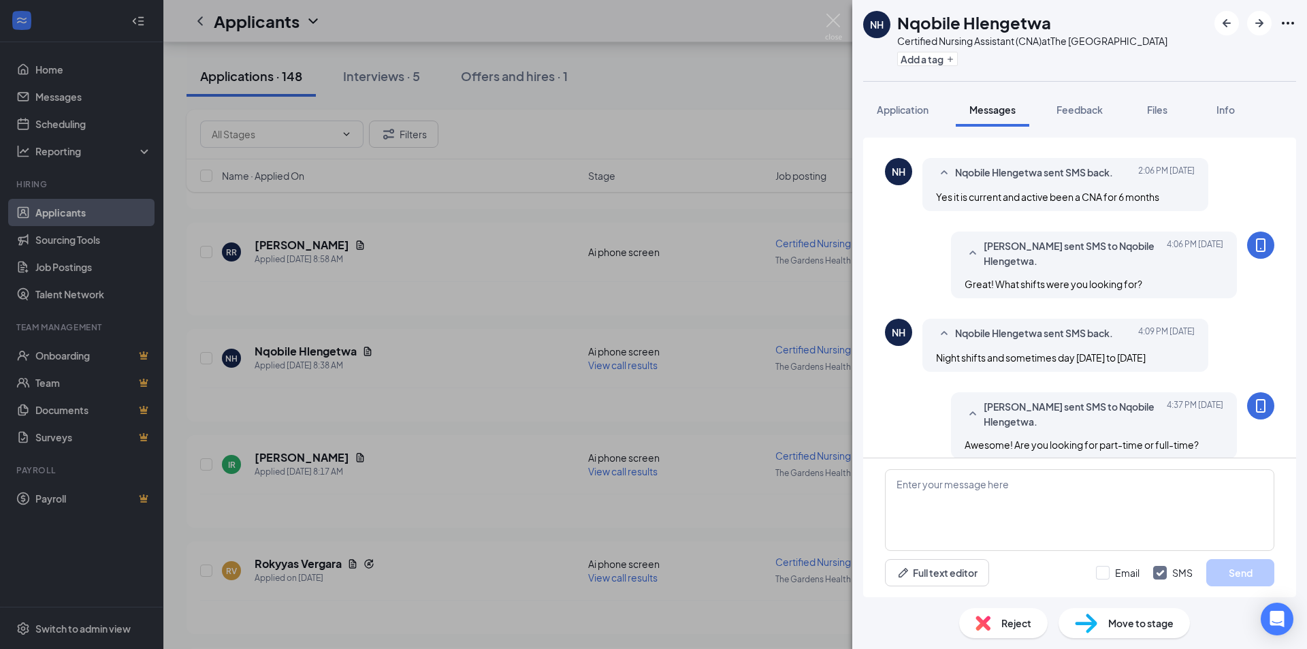
click at [727, 315] on div "NH Nqobile Hlengetwa Certified Nursing Assistant (CNA) at The Gardens Health Ca…" at bounding box center [653, 324] width 1307 height 649
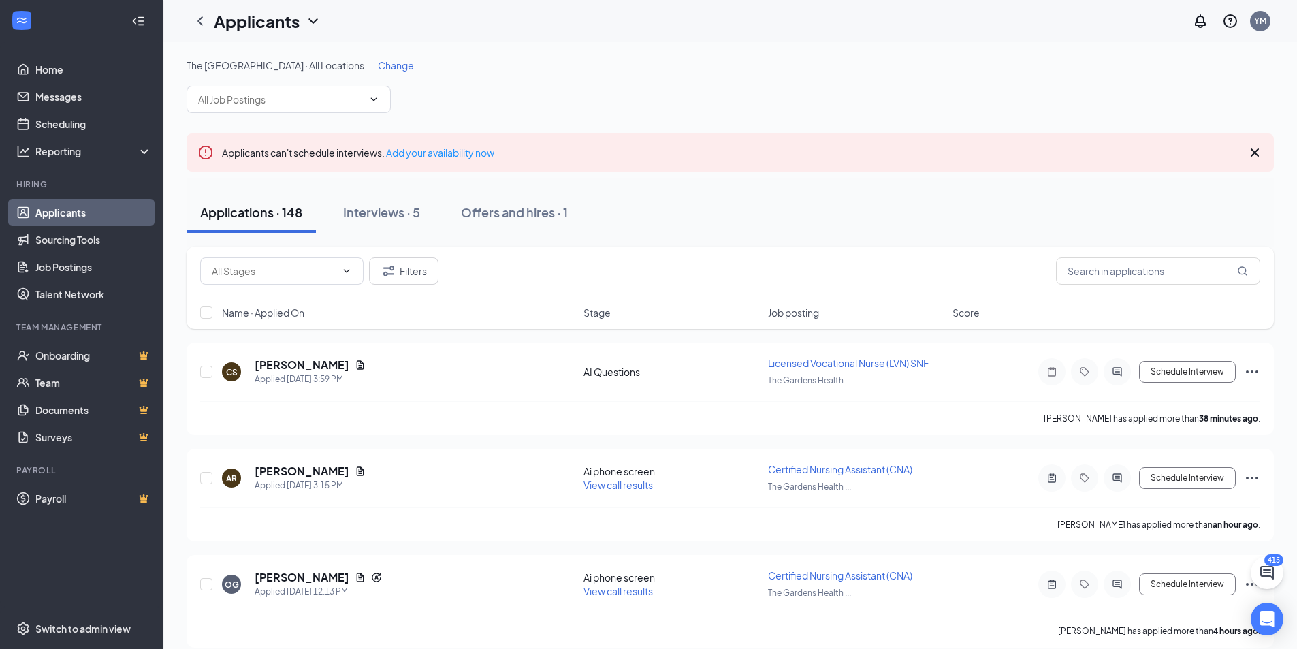
click at [1261, 151] on icon "Cross" at bounding box center [1254, 152] width 16 height 16
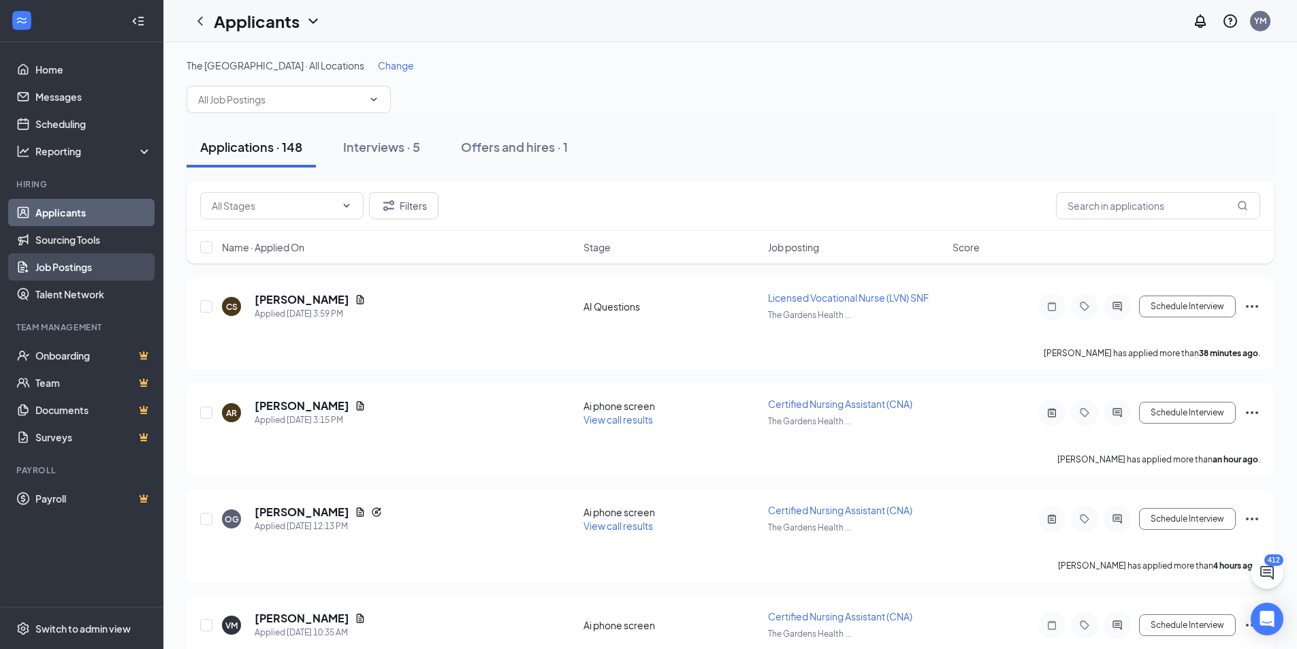
click at [81, 275] on link "Job Postings" at bounding box center [93, 266] width 116 height 27
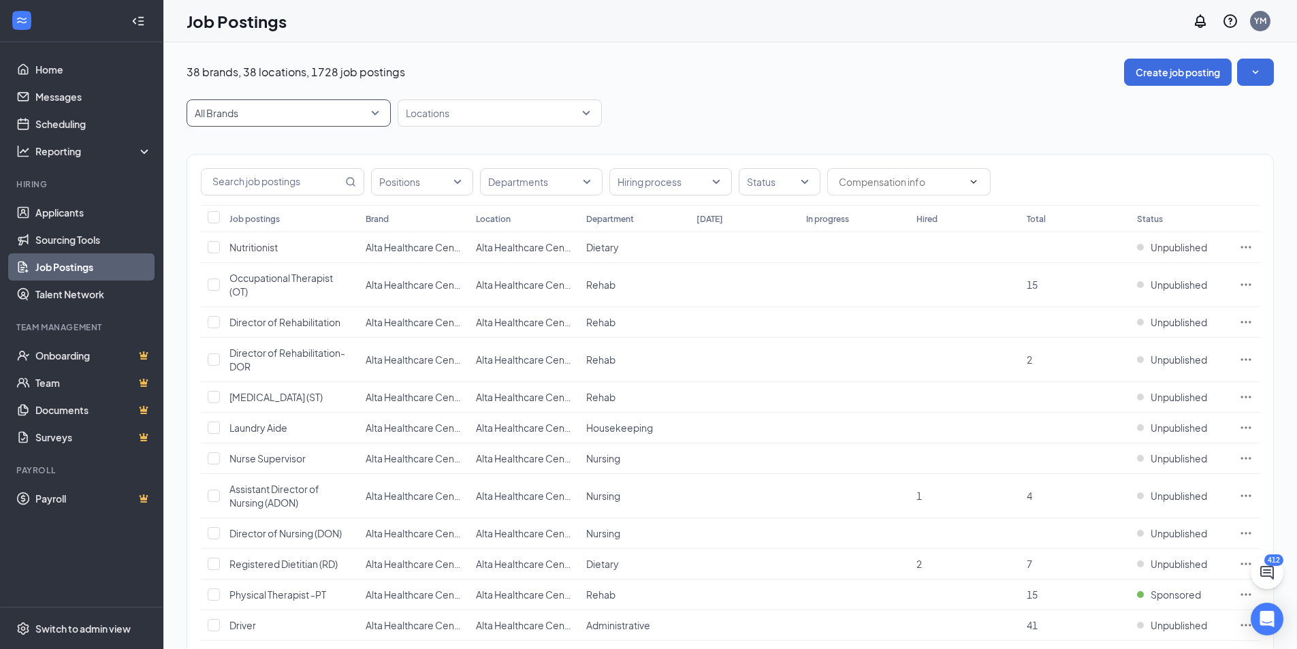
click at [319, 113] on span "All Brands" at bounding box center [283, 113] width 176 height 14
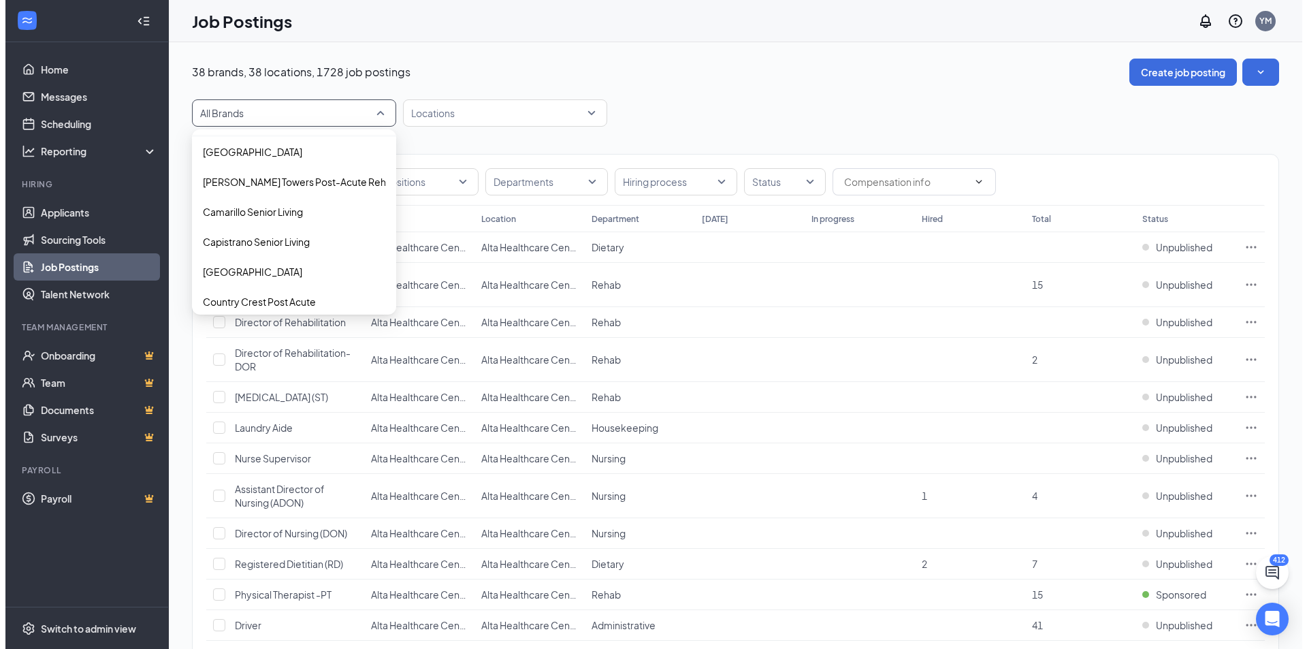
scroll to position [204, 0]
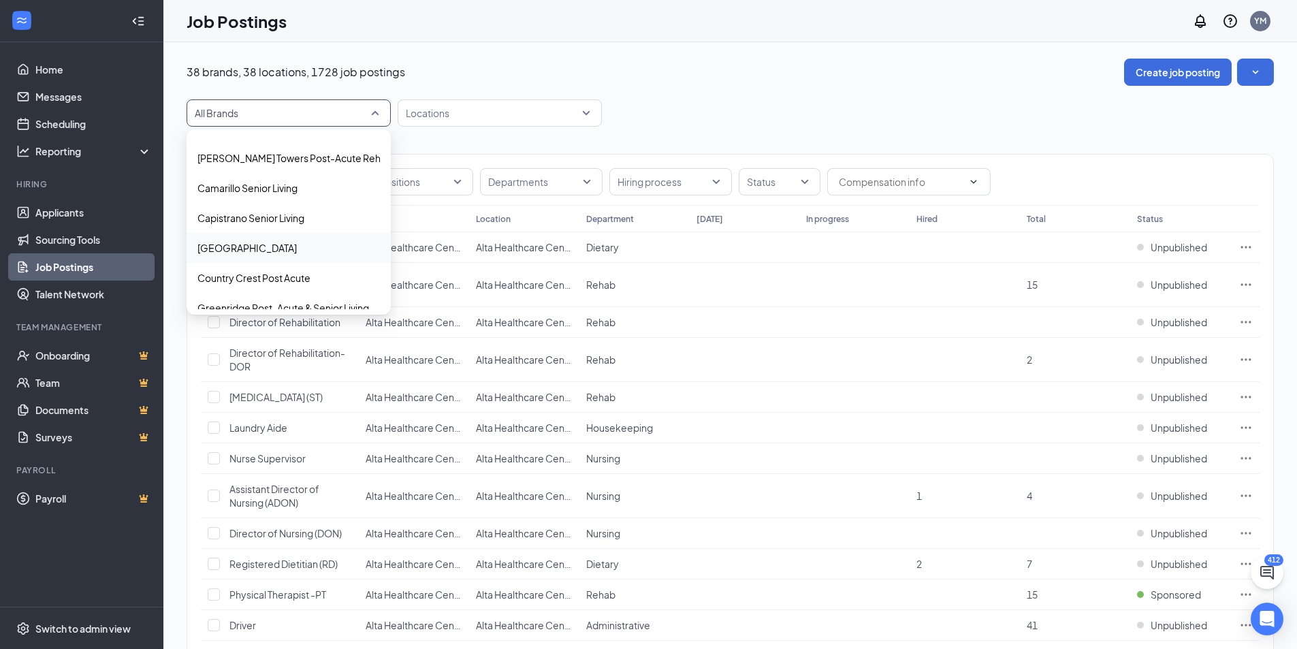
click at [268, 248] on p "Cottonwood Healthcare Center" at bounding box center [246, 248] width 99 height 14
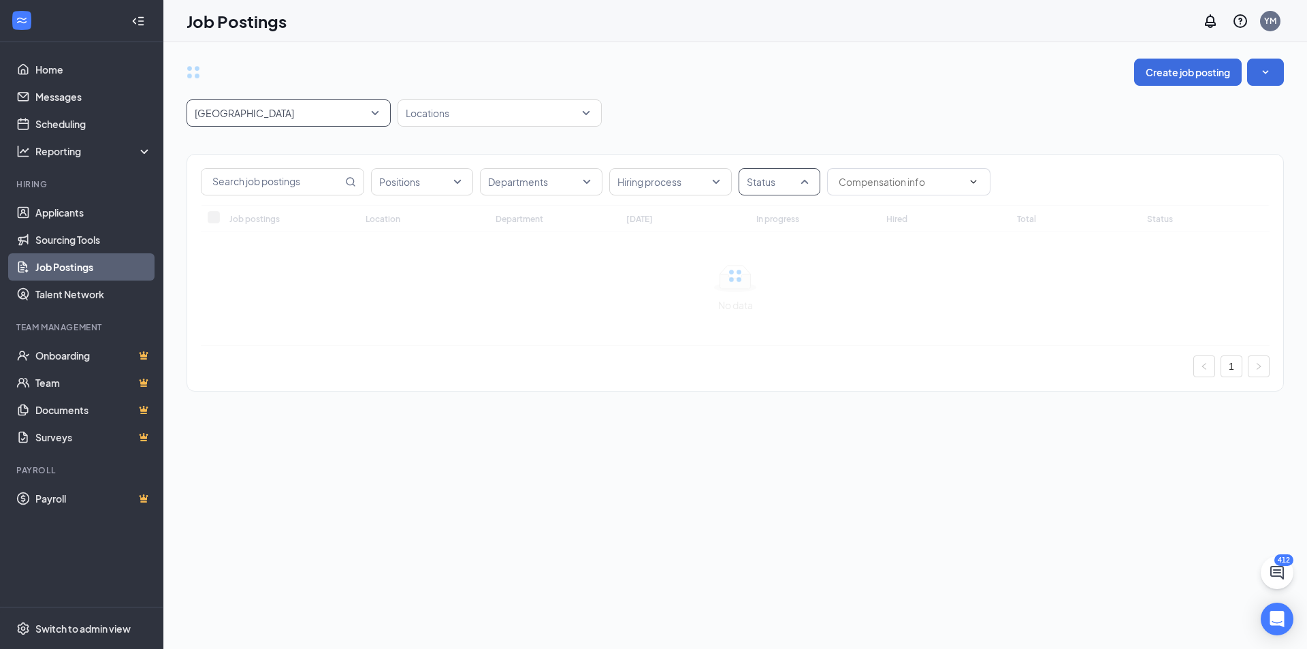
click at [771, 189] on div at bounding box center [772, 182] width 61 height 22
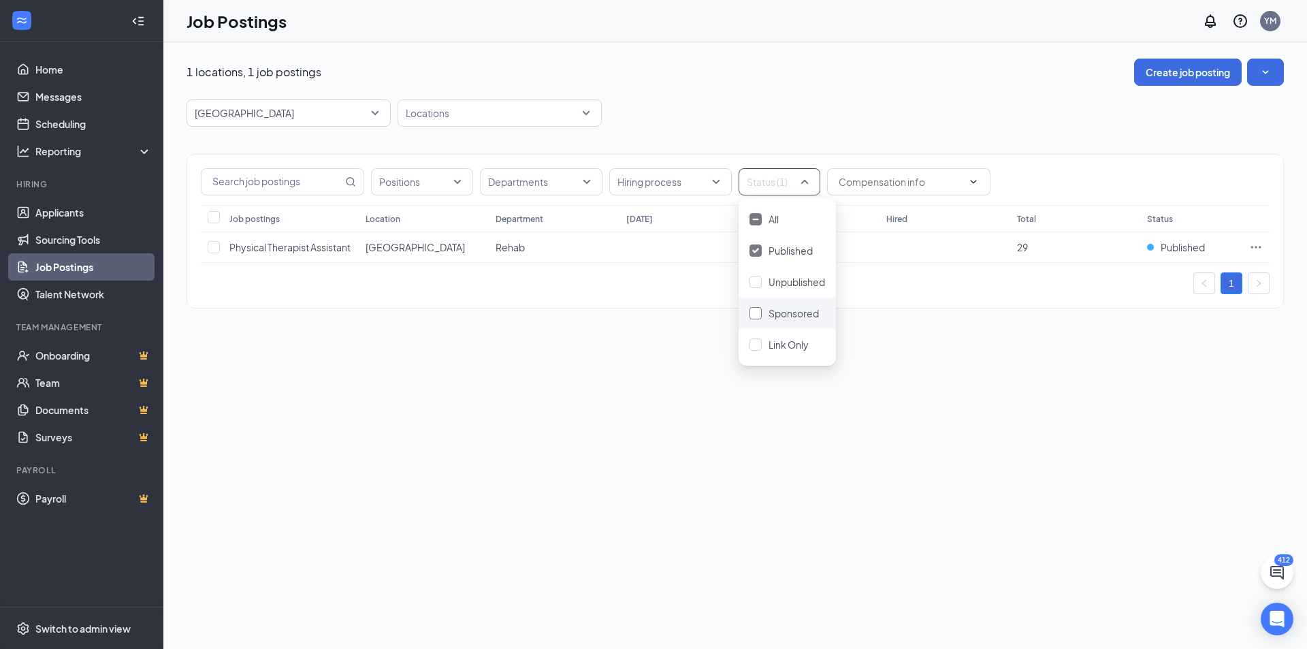
click at [768, 313] on div "Sponsored" at bounding box center [787, 313] width 76 height 15
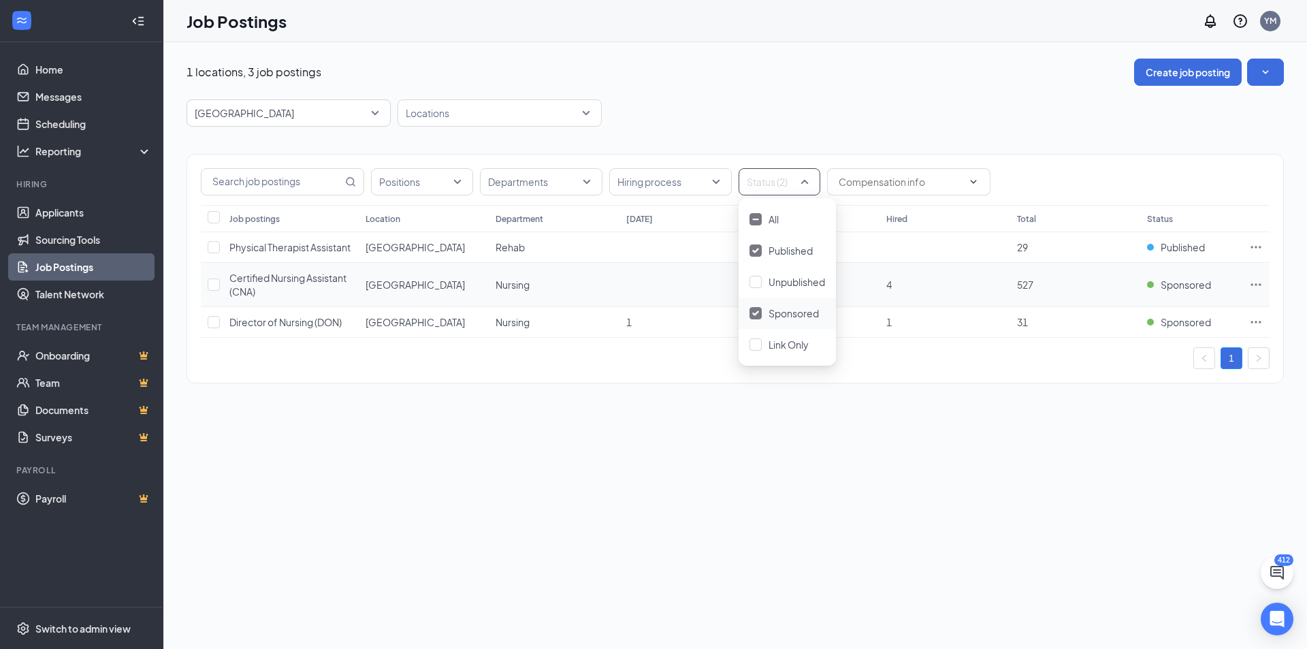
click at [1261, 291] on icon "Ellipses" at bounding box center [1256, 285] width 14 height 14
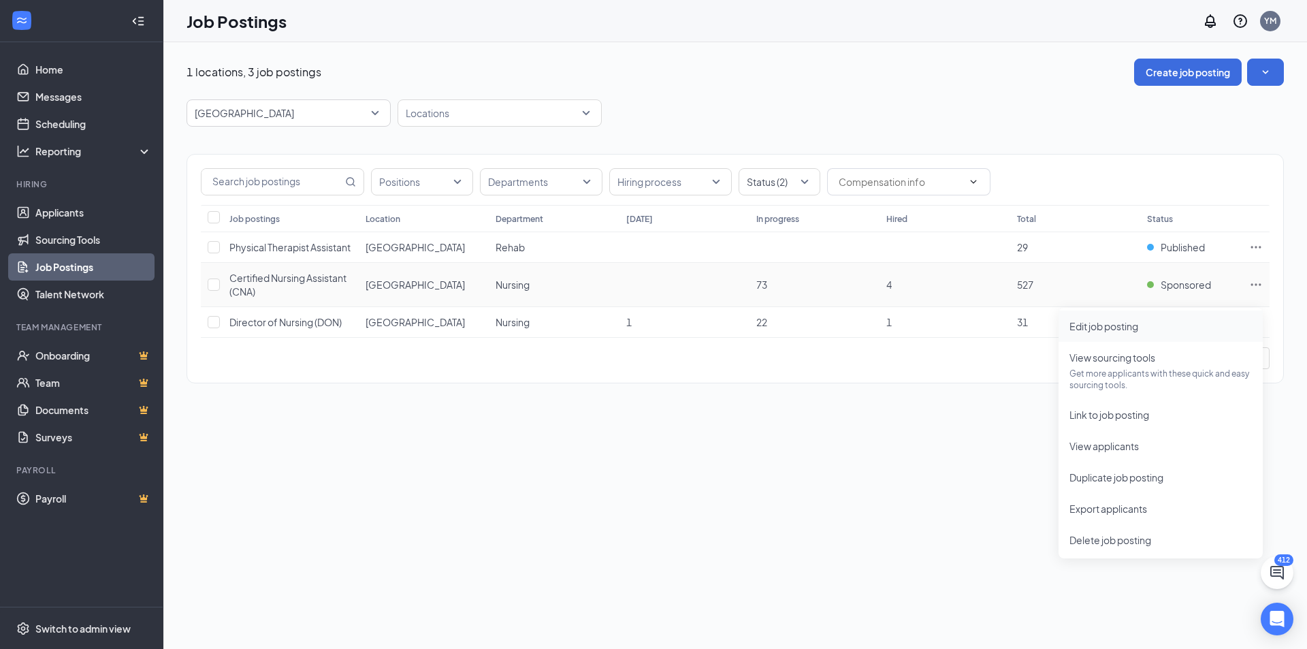
click at [1180, 321] on span "Edit job posting" at bounding box center [1160, 326] width 182 height 15
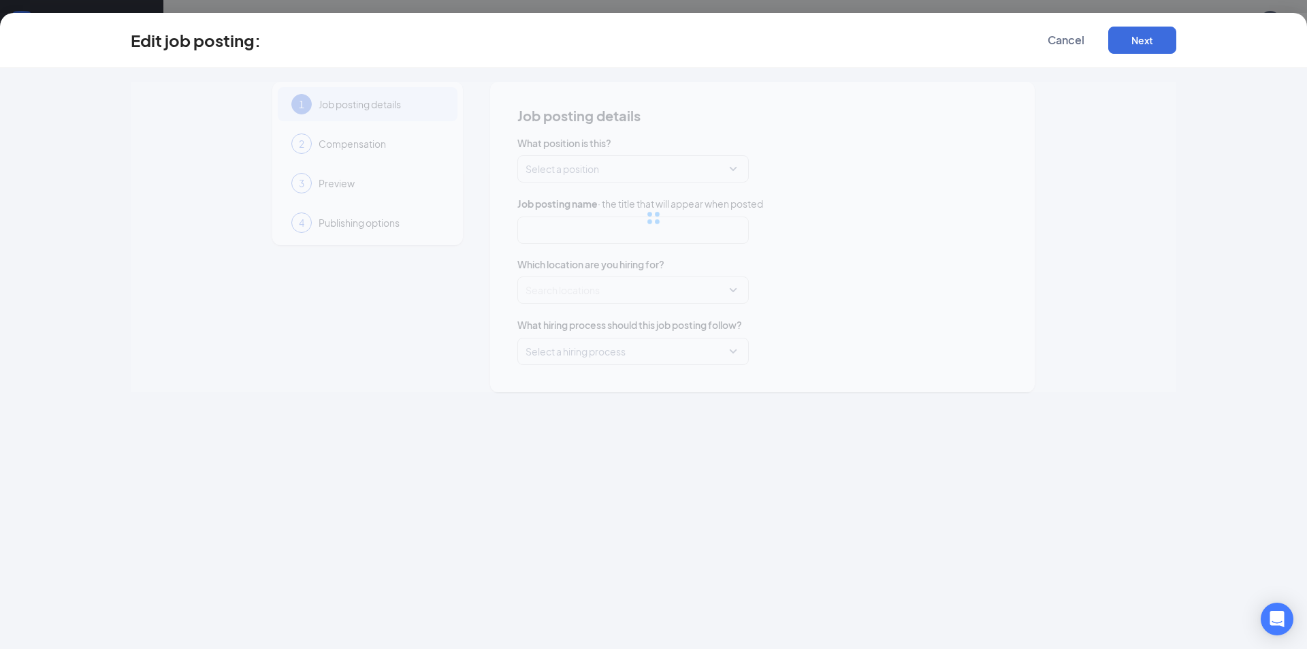
type input "Certified Nursing Assistant (CNA)"
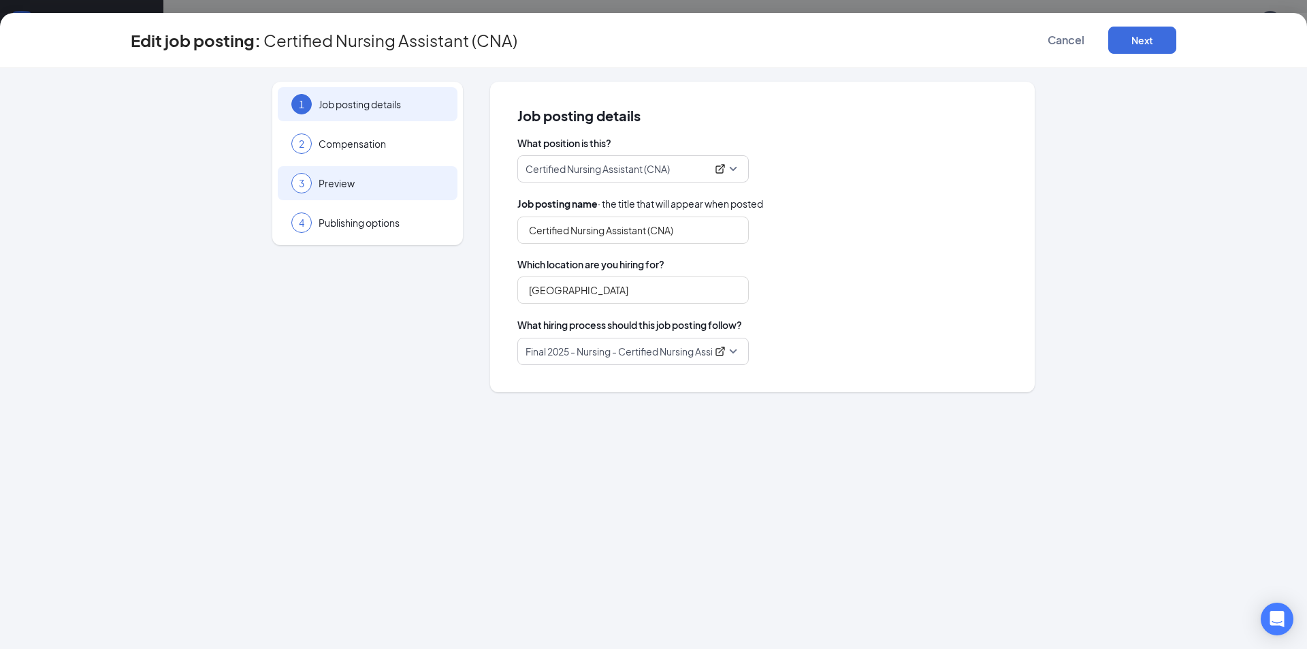
click at [382, 196] on div "3 Preview" at bounding box center [368, 183] width 180 height 34
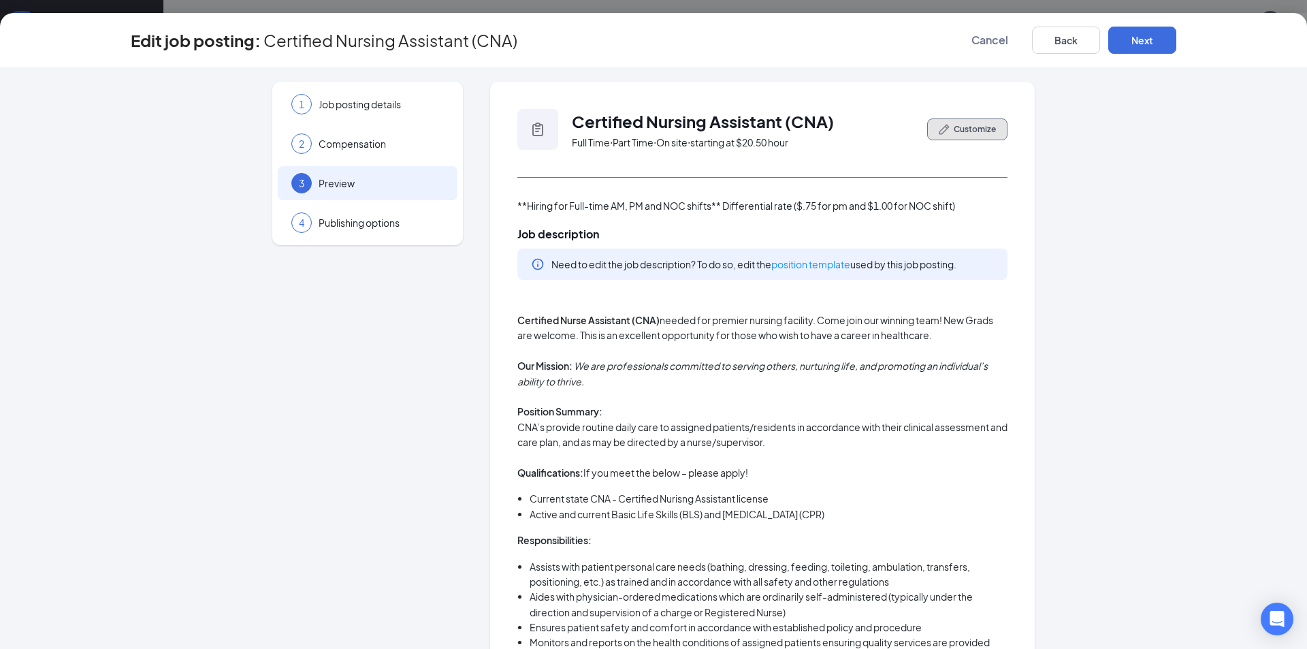
drag, startPoint x: 943, startPoint y: 131, endPoint x: 944, endPoint y: 138, distance: 6.8
click at [944, 135] on icon "PencilIcon" at bounding box center [944, 129] width 11 height 11
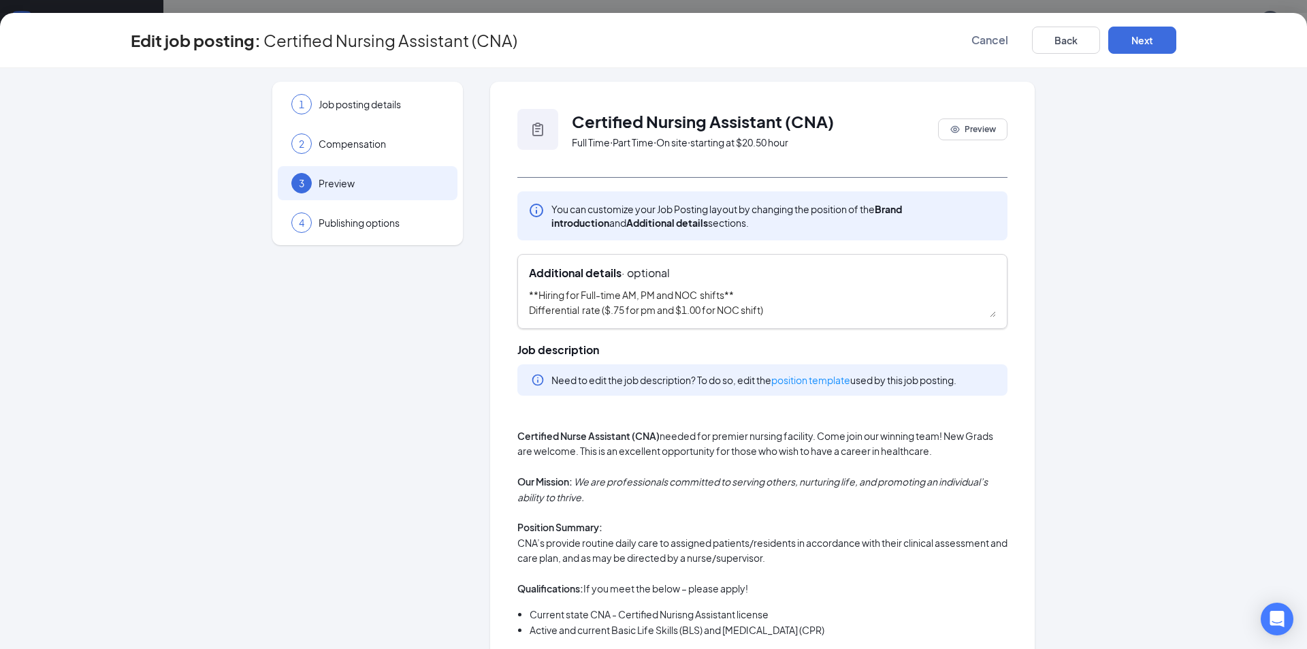
click at [668, 295] on textarea "**Hiring for Full-time AM, PM and NOC shifts** Differential rate ($.75 for pm a…" at bounding box center [762, 302] width 467 height 30
type textarea "**Hiring for Full-time NOC shifts** Differential rate ($.75 for pm and $1.00 fo…"
click at [1145, 41] on button "Next" at bounding box center [1142, 40] width 68 height 27
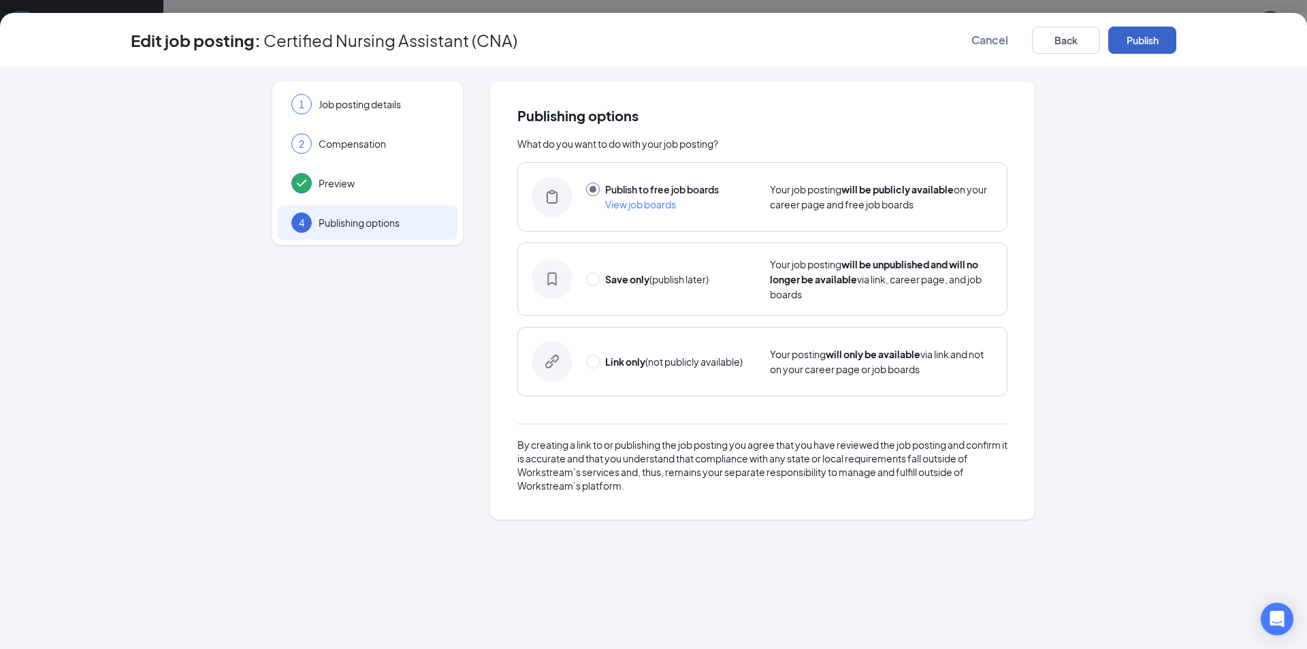
click at [1145, 41] on button "Publish" at bounding box center [1142, 40] width 68 height 27
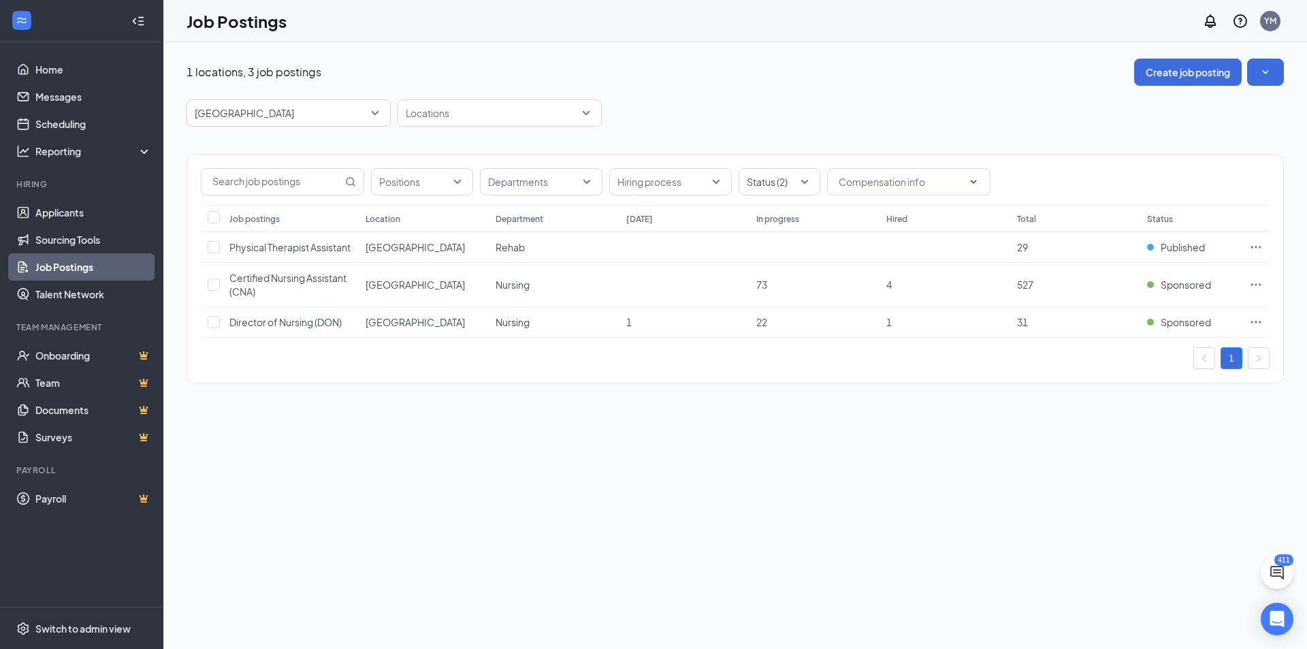
click at [781, 493] on div "1 locations, 3 job postings Create job posting Cottonwood Healthcare Center 844…" at bounding box center [735, 345] width 1144 height 607
click at [781, 492] on div "1 locations, 3 job postings Create job posting Cottonwood Healthcare Center 844…" at bounding box center [735, 345] width 1144 height 607
click at [1250, 332] on td at bounding box center [1255, 322] width 27 height 31
click at [1253, 329] on icon "Ellipses" at bounding box center [1256, 322] width 14 height 14
click at [1103, 364] on span "Edit job posting" at bounding box center [1103, 363] width 69 height 12
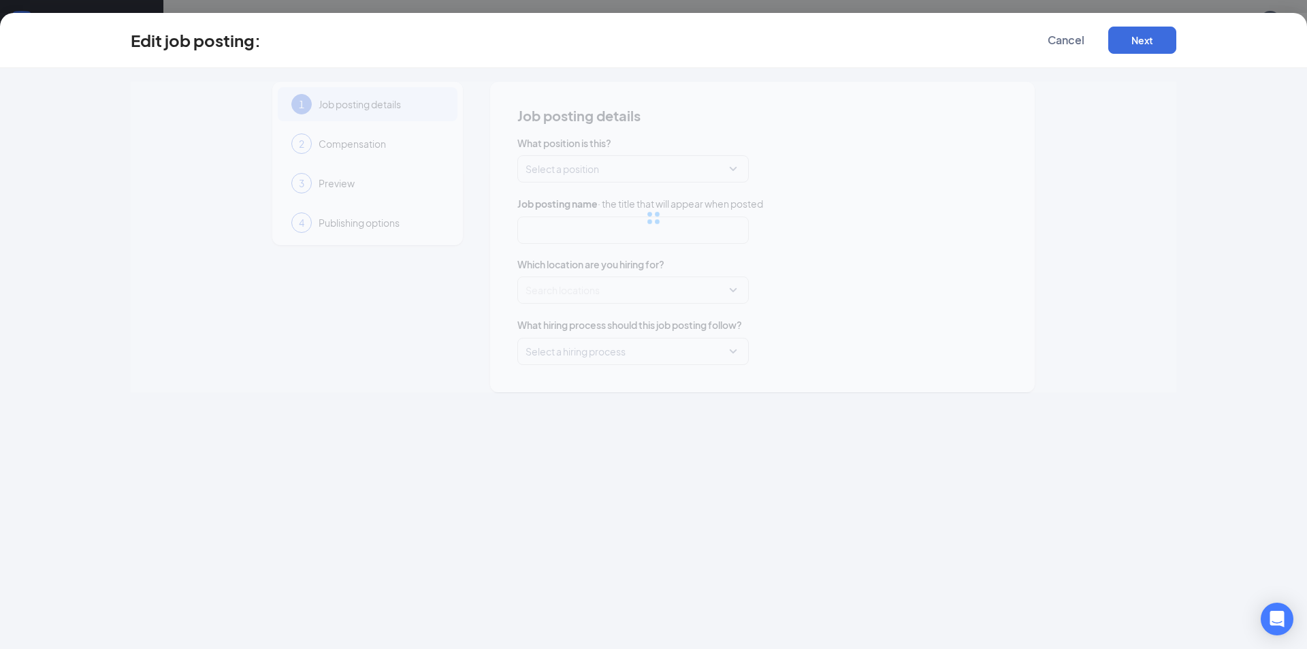
type input "Director of Nursing (DON)"
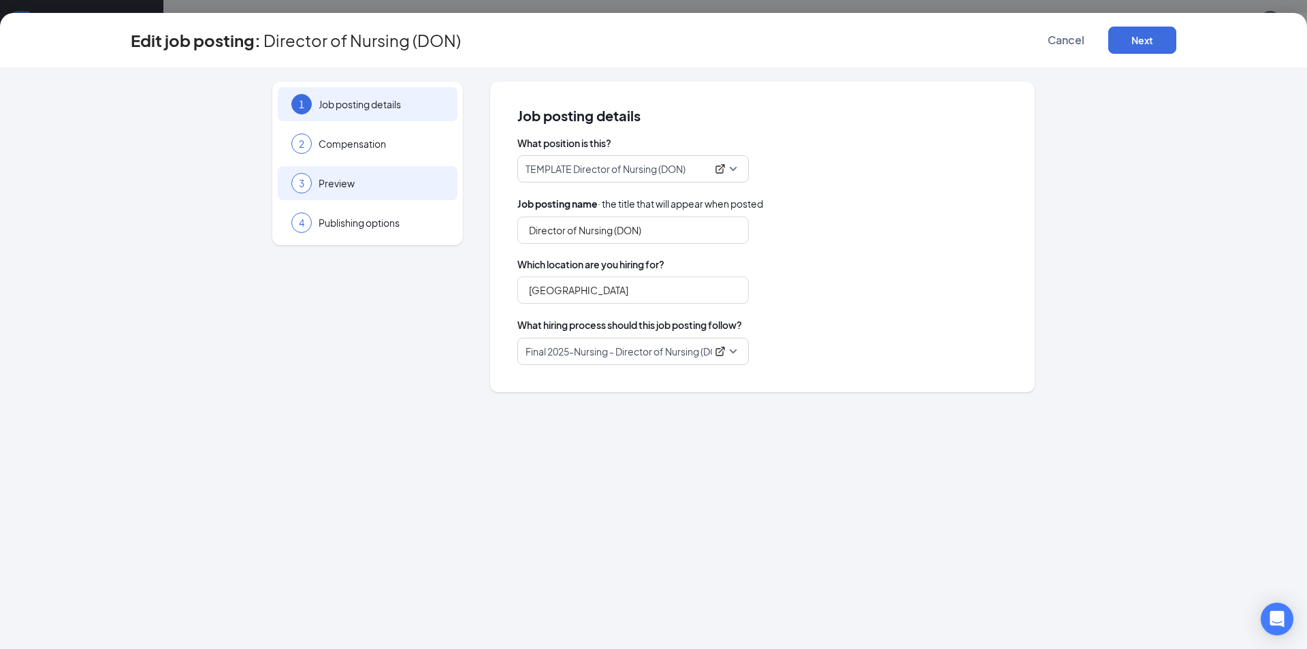
click at [363, 172] on div "3 Preview" at bounding box center [368, 183] width 180 height 34
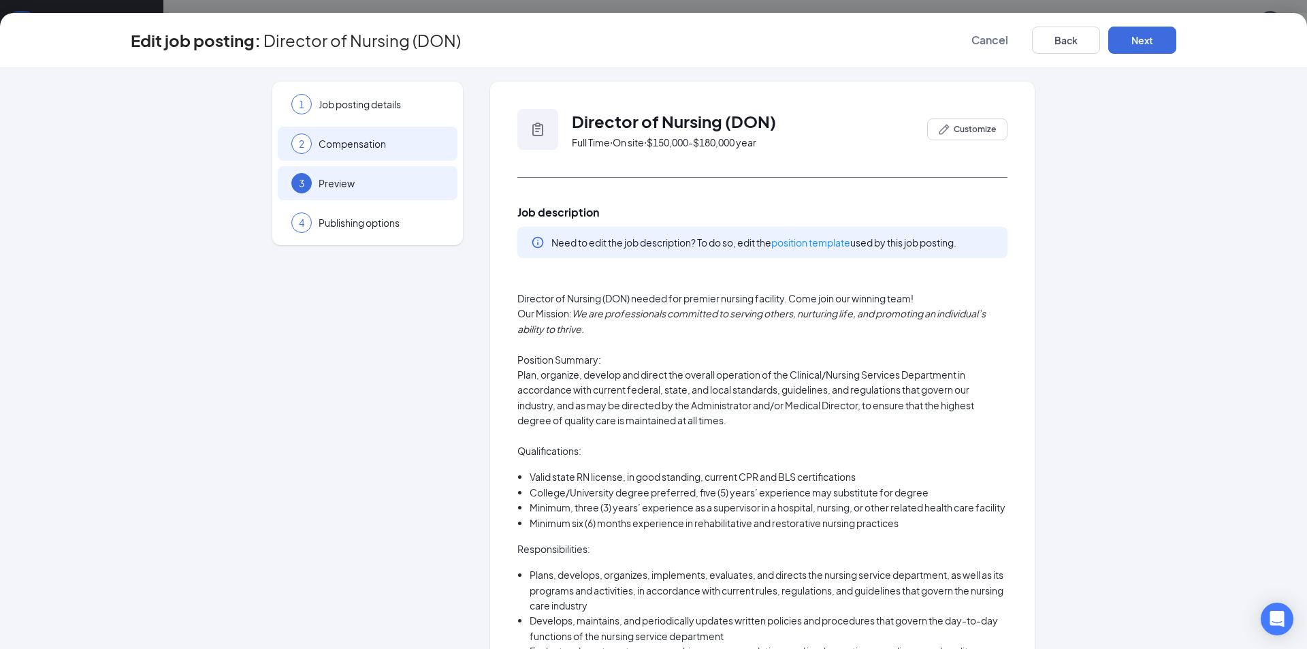
click at [353, 146] on span "Compensation" at bounding box center [381, 144] width 125 height 14
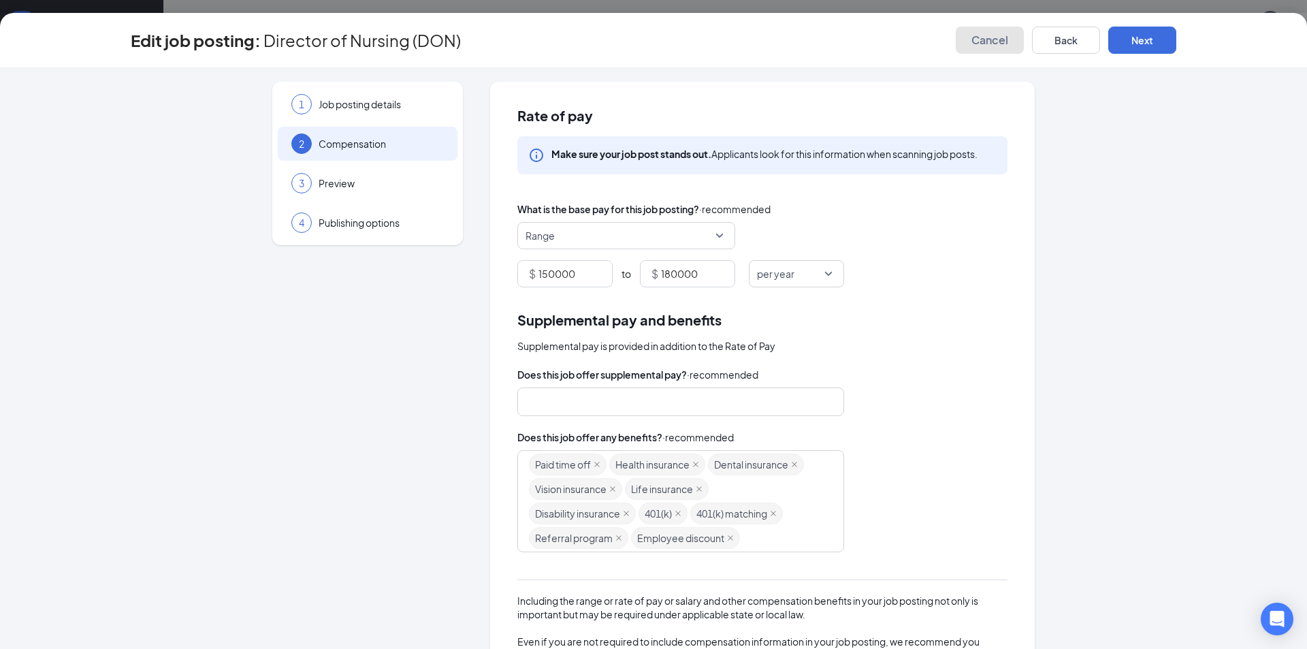
click at [981, 32] on button "Cancel" at bounding box center [990, 40] width 68 height 27
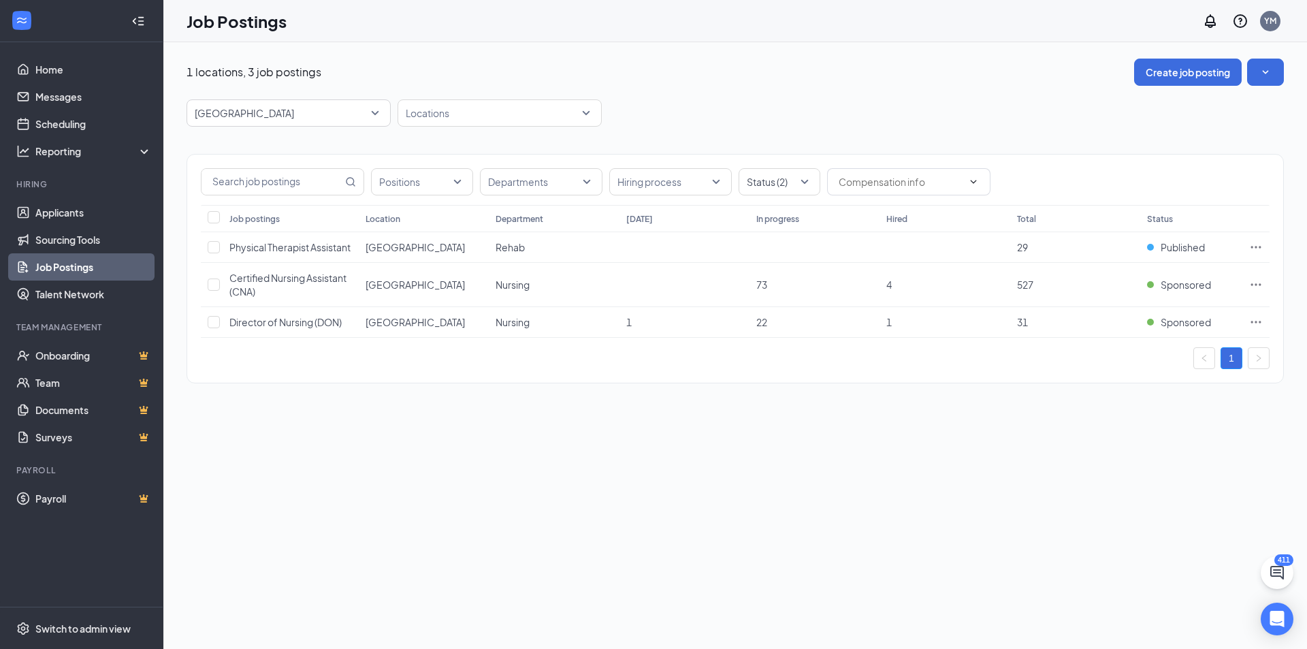
click at [969, 144] on div "Positions Departments Hiring process Status (2) Job postings Location Departmen…" at bounding box center [735, 262] width 1097 height 270
click at [967, 110] on div "Cottonwood Healthcare Center 8448 12944 8449 All Brands Alta Healthcare Center …" at bounding box center [735, 112] width 1097 height 27
